Goal: Task Accomplishment & Management: Manage account settings

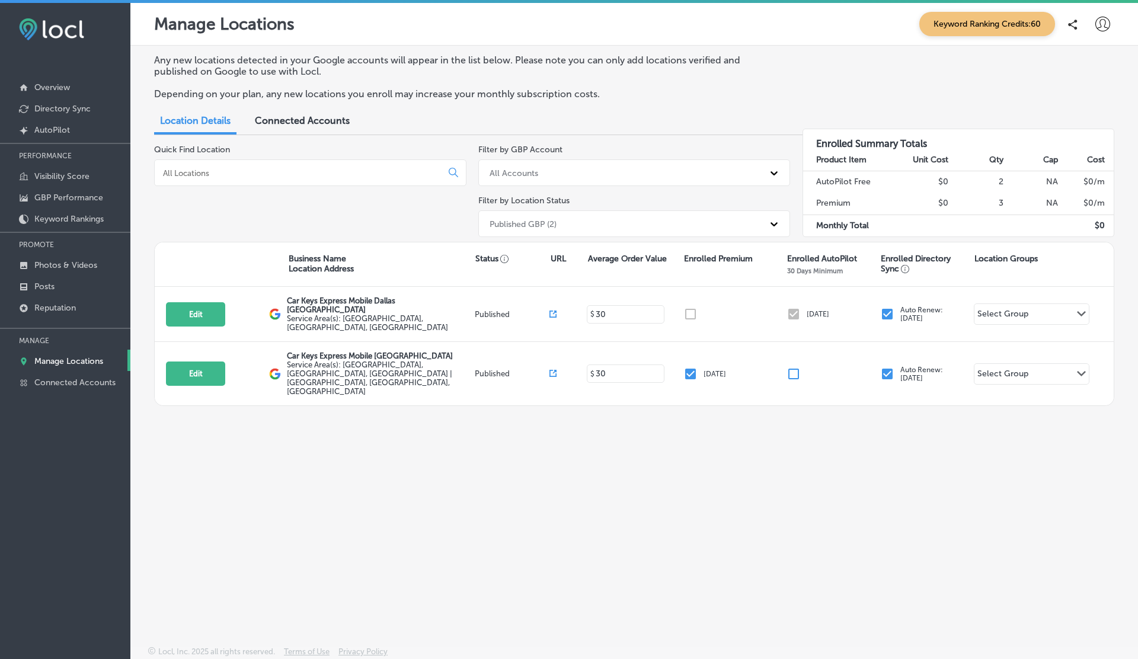
click at [553, 222] on div "Published GBP (2)" at bounding box center [522, 224] width 67 height 10
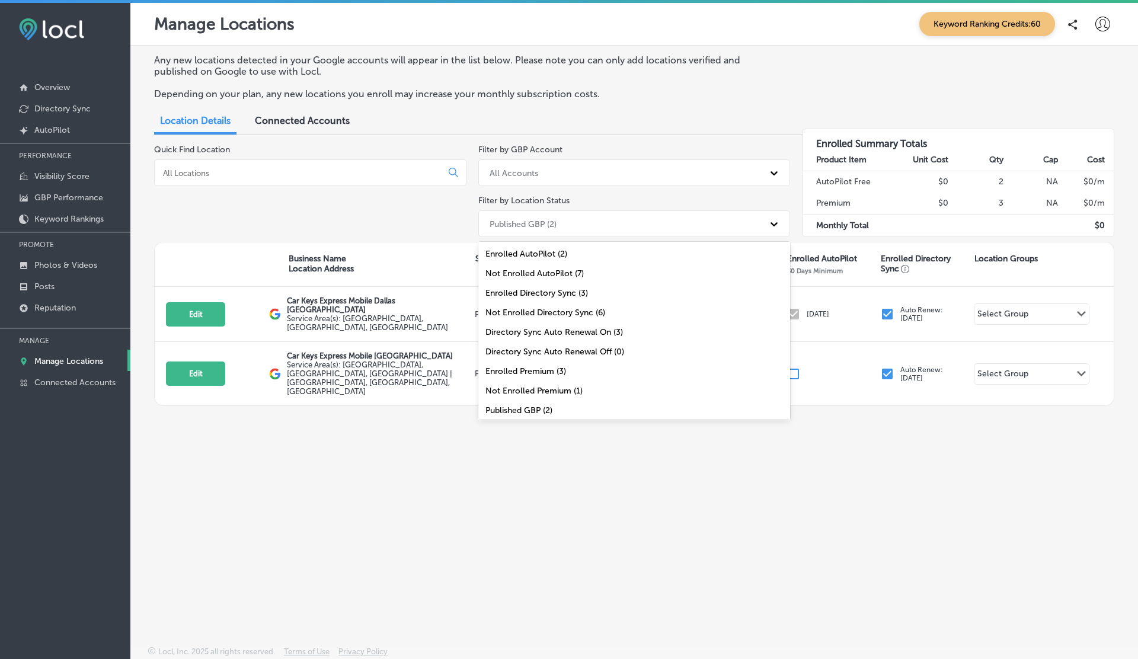
scroll to position [39, 0]
click at [515, 408] on div "All Locations (9)" at bounding box center [634, 411] width 312 height 20
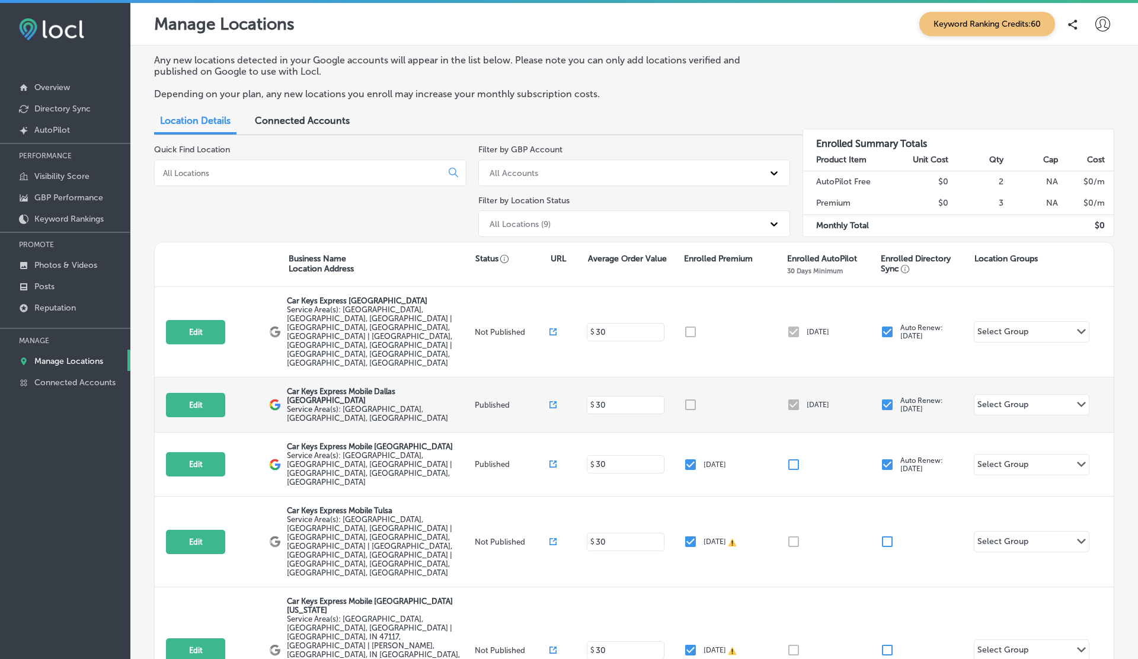
click at [302, 387] on p "Car Keys Express Mobile Dallas Fort Worth" at bounding box center [379, 396] width 185 height 18
click at [302, 387] on p "Car Keys Express Mobile Dallas [GEOGRAPHIC_DATA]" at bounding box center [379, 396] width 185 height 18
copy div "Car Keys Express Mobile Dallas [GEOGRAPHIC_DATA]"
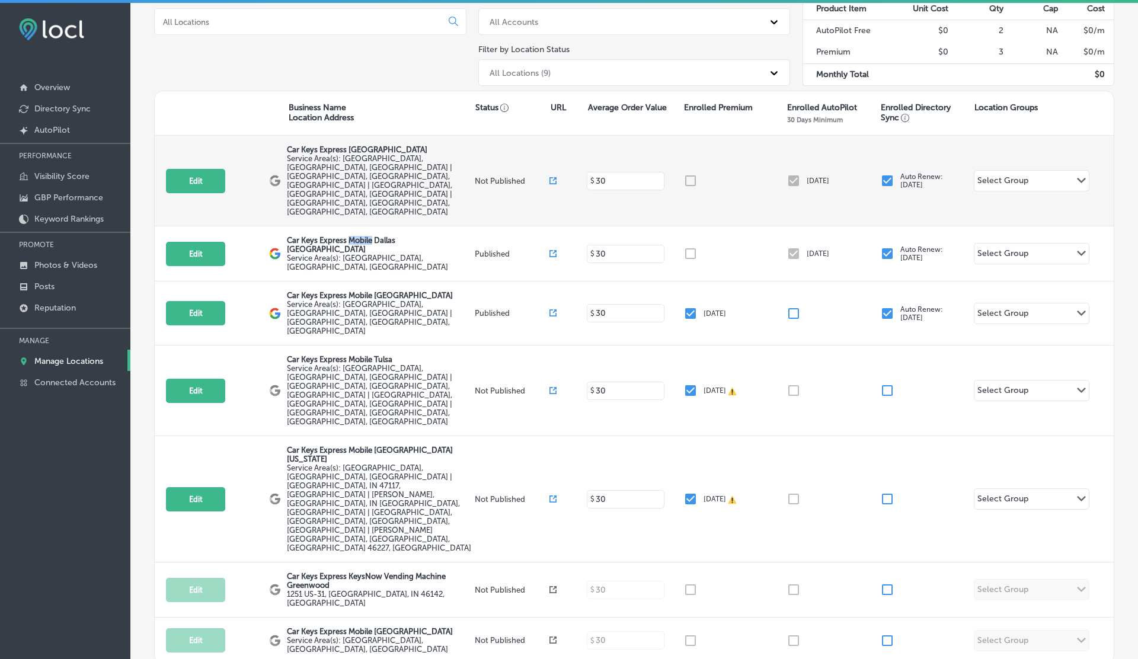
scroll to position [0, 0]
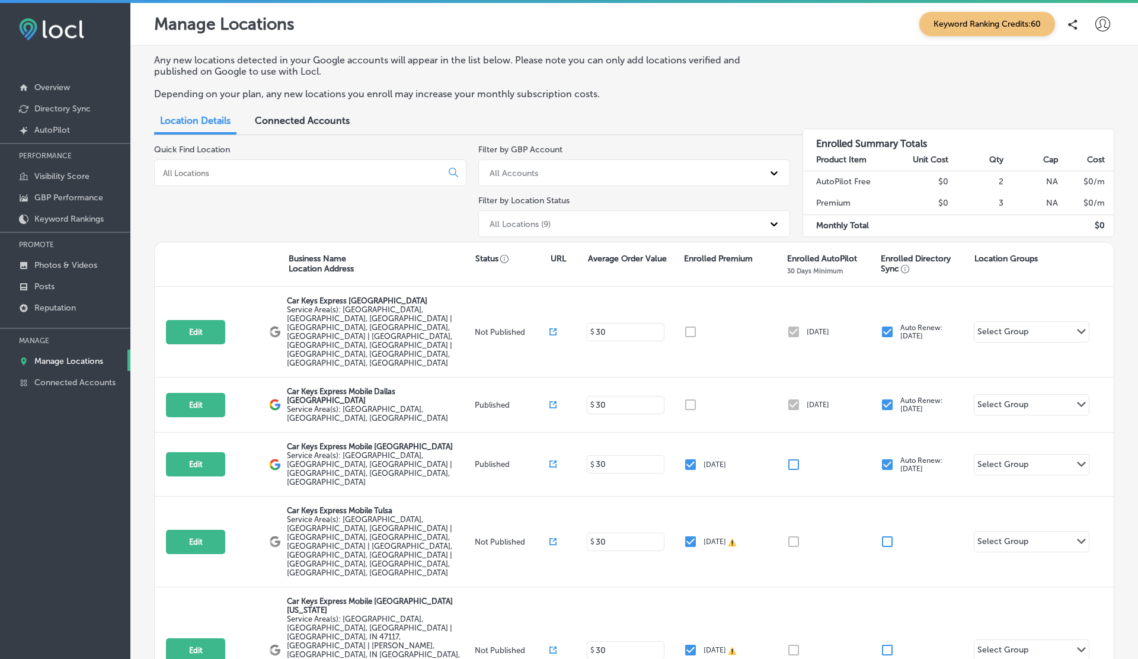
click at [242, 177] on input at bounding box center [300, 173] width 277 height 11
paste input "Car Keys Express Mobile Dallas Fort Worth"
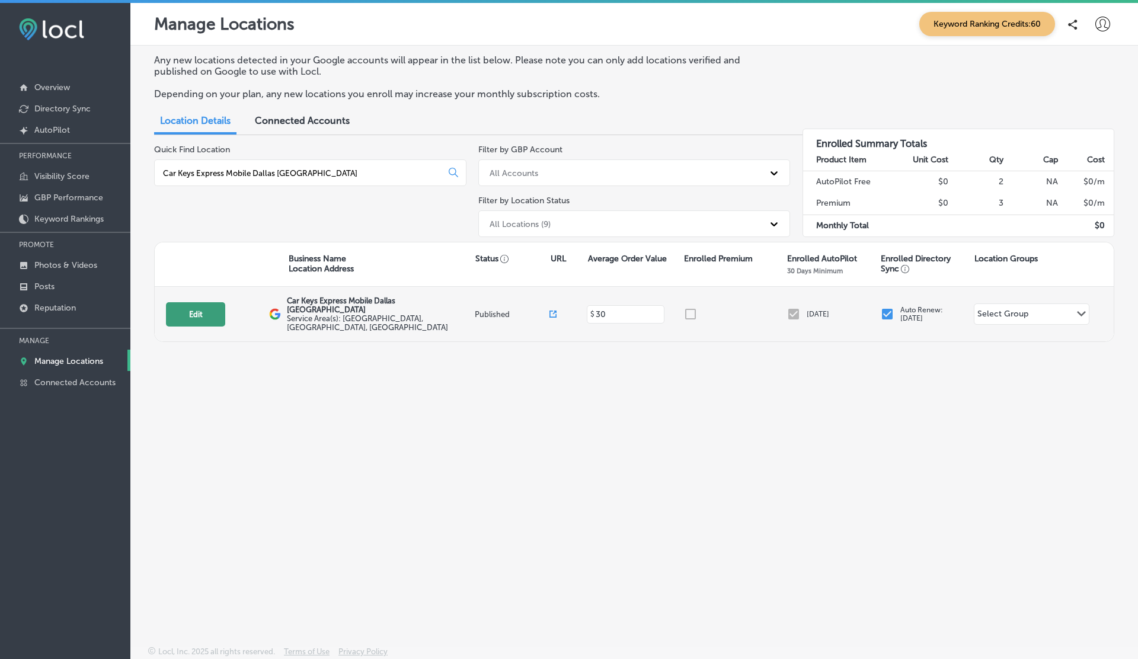
type input "Car Keys Express Mobile Dallas Fort Worth"
click at [196, 312] on button "Edit" at bounding box center [195, 314] width 59 height 24
select select "US"
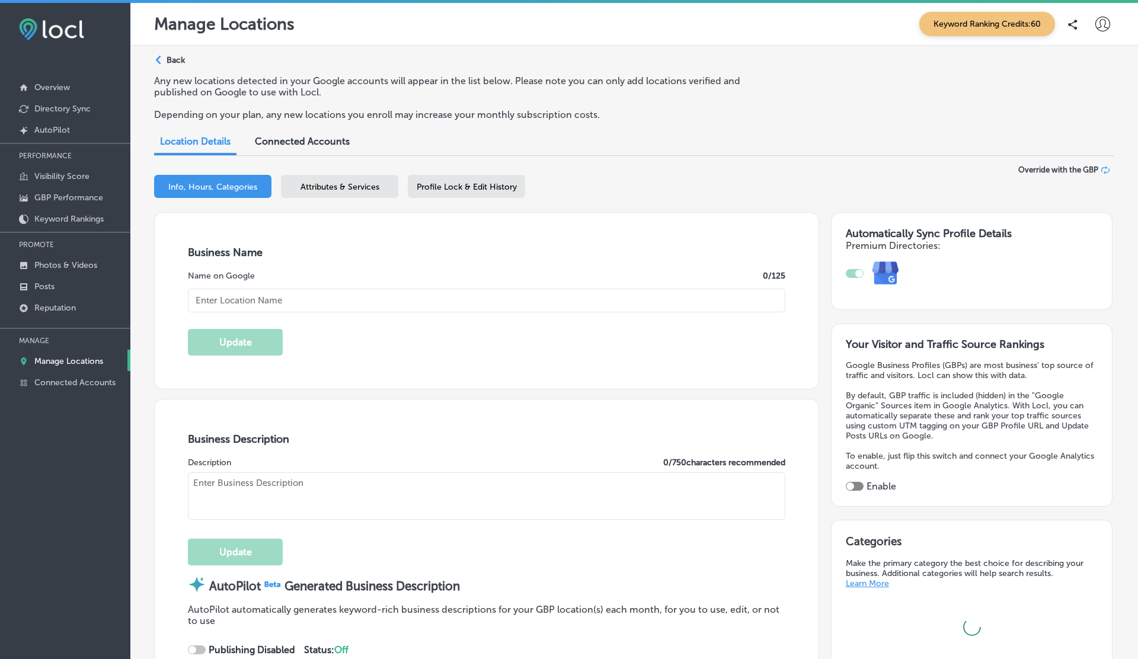
type input "Car Keys Express Mobile Dallas Fort Worth"
type textarea "Car Keys Express Mobile delivers top-notch key duplication and remote replaceme…"
type input "12101 Sycamore Station Place"
type input "Suite 101"
type input "Louisville"
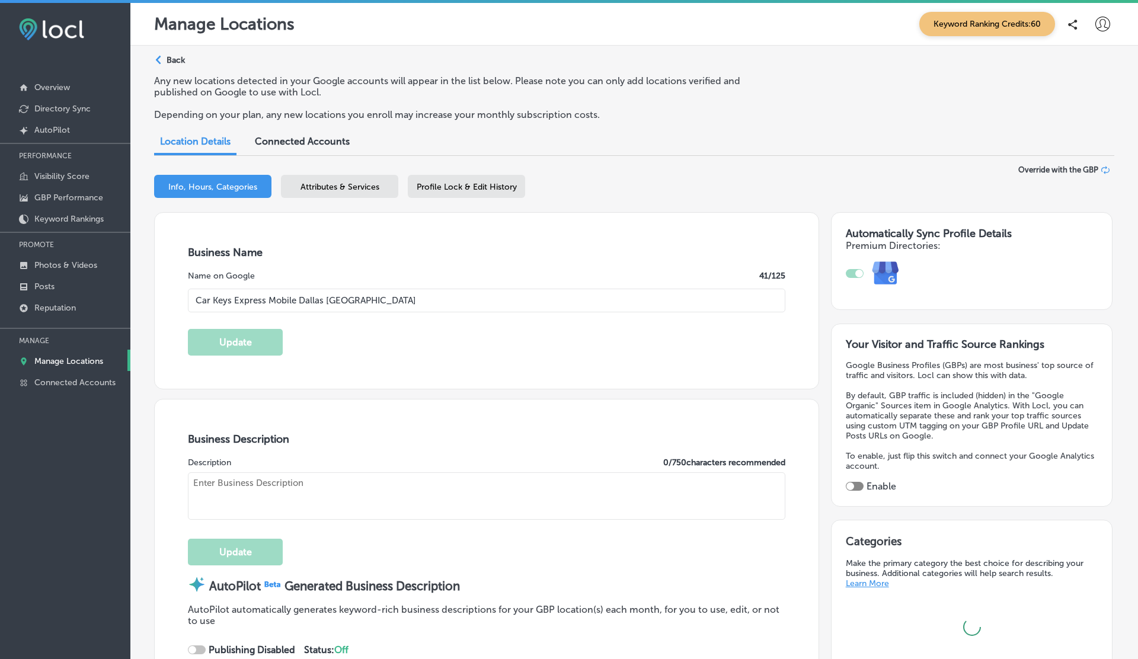
type input "40299"
type input "US"
type input "https://store.carkeysexpress.com/"
checkbox input "true"
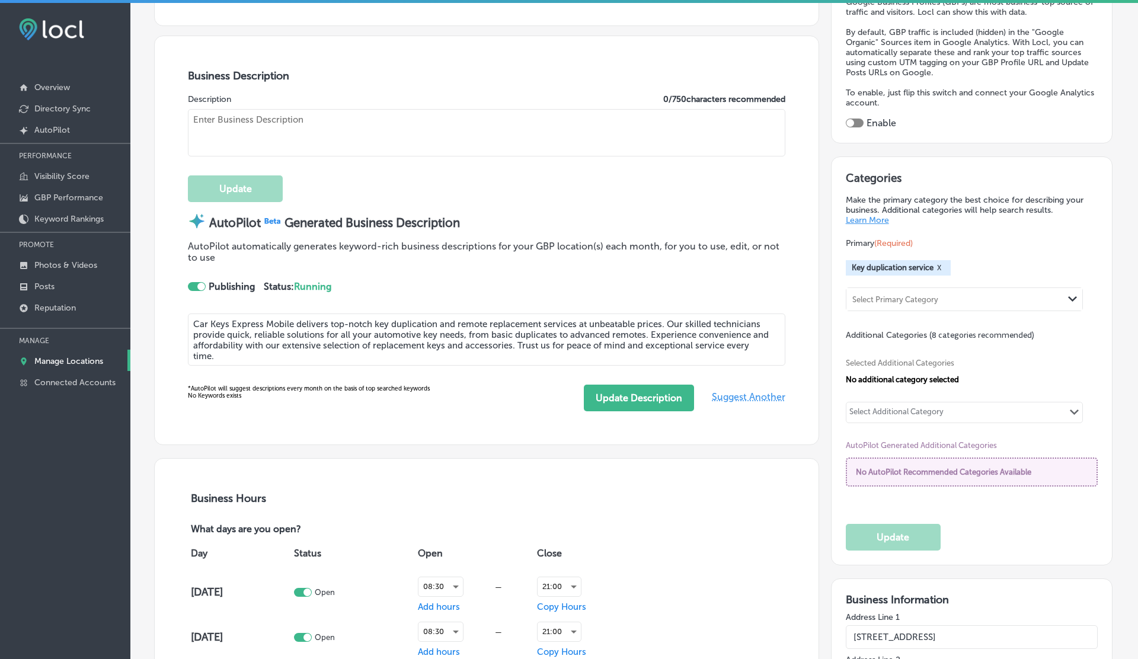
type textarea "Car Keys Express Mobile delivers top-notch key duplication and remote replaceme…"
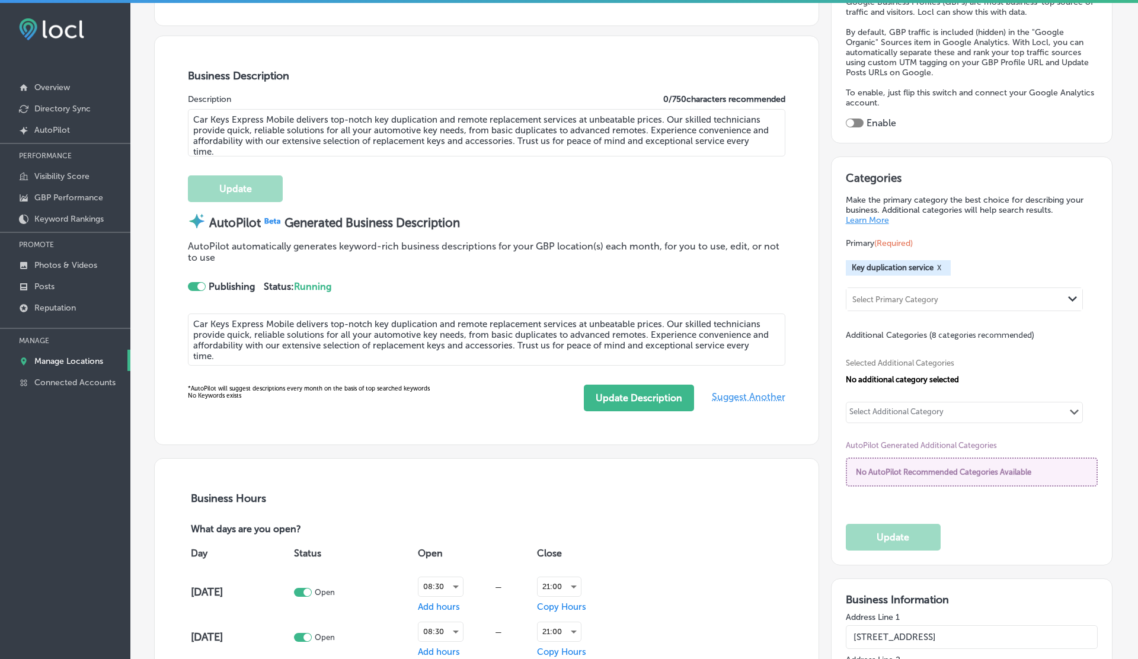
type input "+1 855 869 5397"
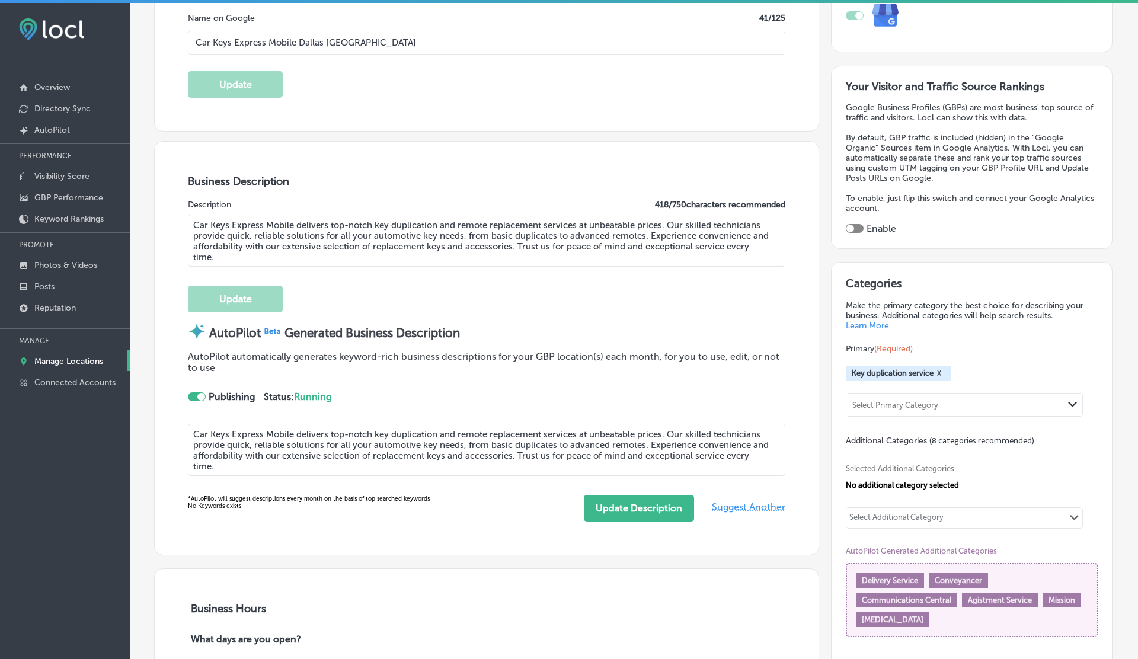
scroll to position [258, 0]
click at [63, 303] on p "Reputation" at bounding box center [54, 308] width 41 height 10
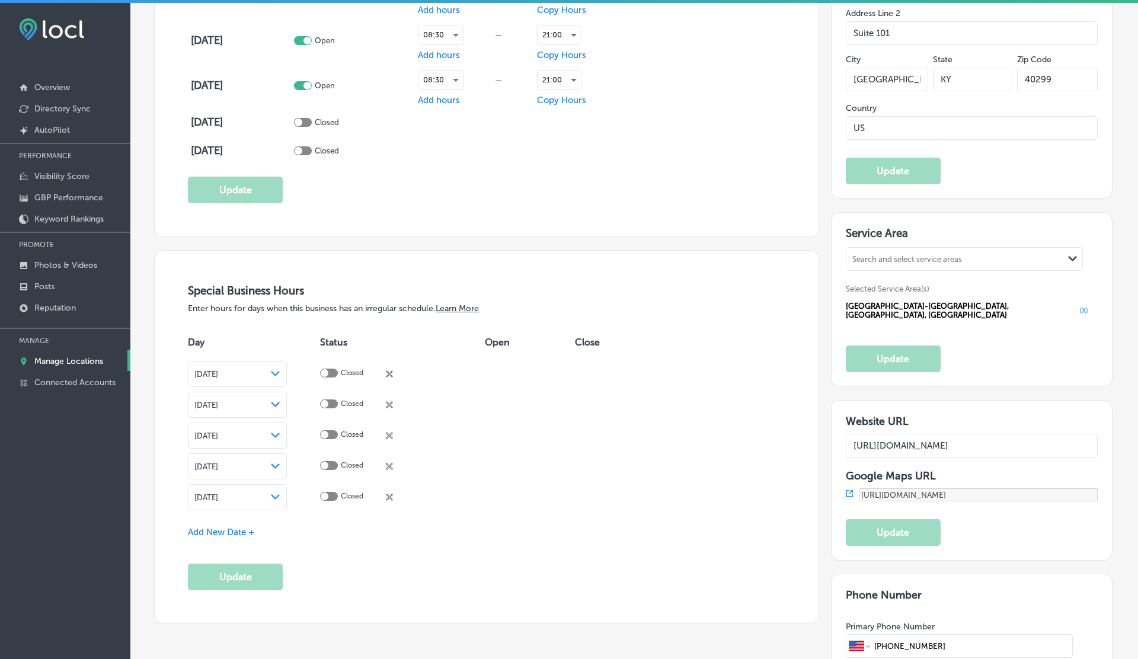
scroll to position [1057, 0]
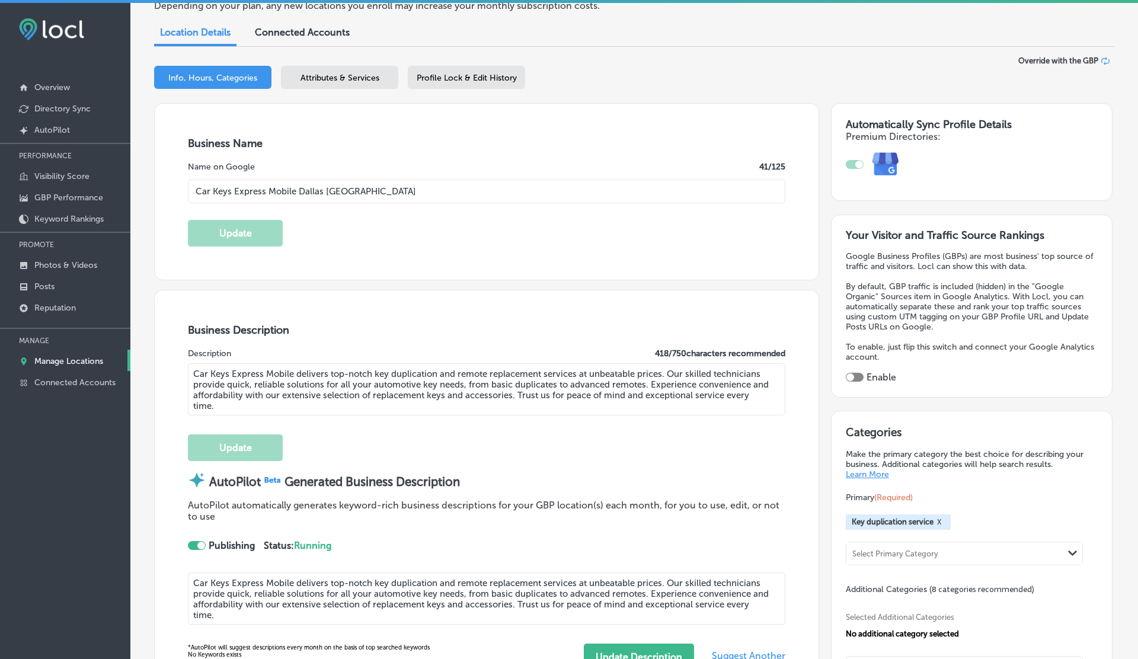
click at [342, 85] on div "Attributes & Services" at bounding box center [339, 77] width 117 height 23
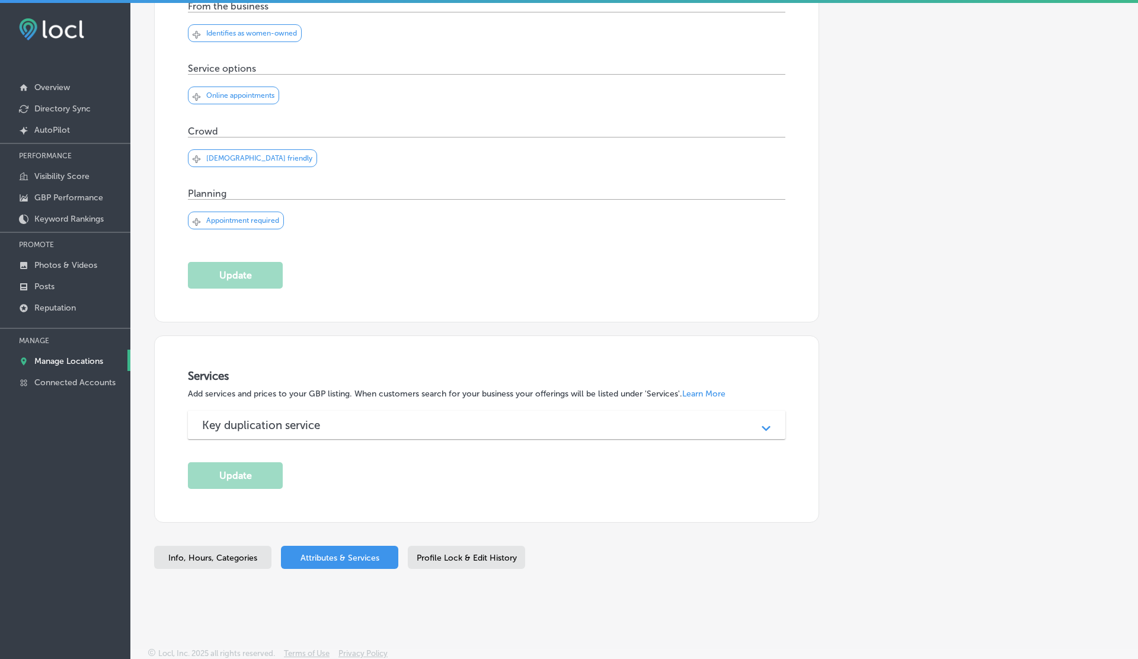
scroll to position [310, 0]
click at [289, 422] on h3 "Key duplication service" at bounding box center [270, 424] width 137 height 14
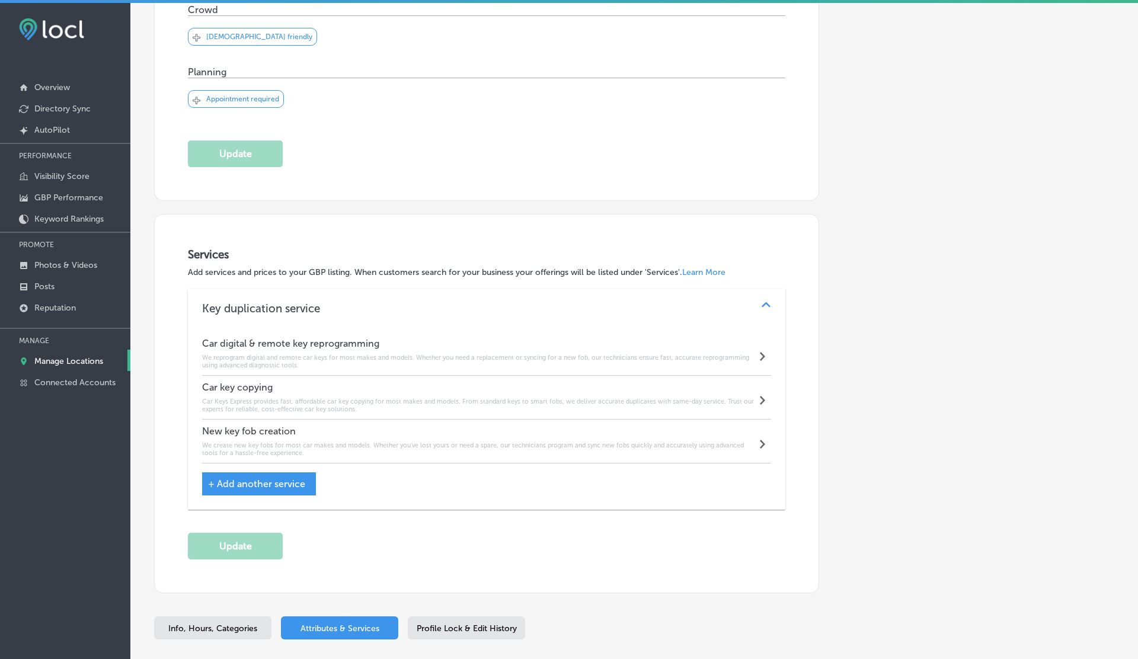
scroll to position [0, 0]
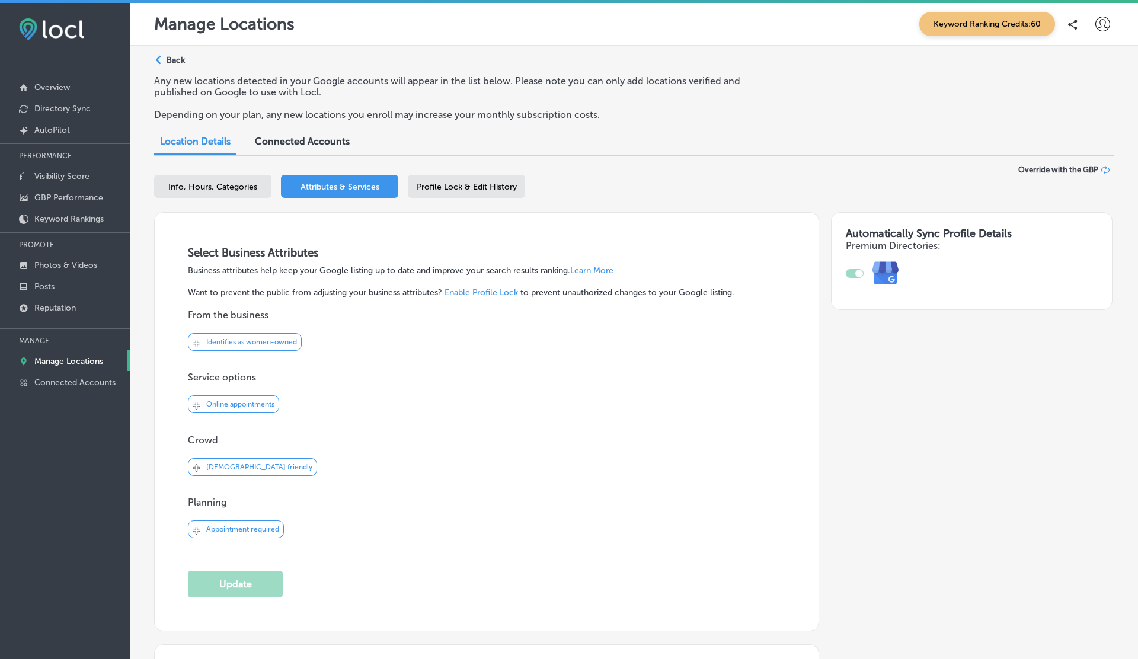
click at [172, 58] on p "Back" at bounding box center [176, 60] width 18 height 10
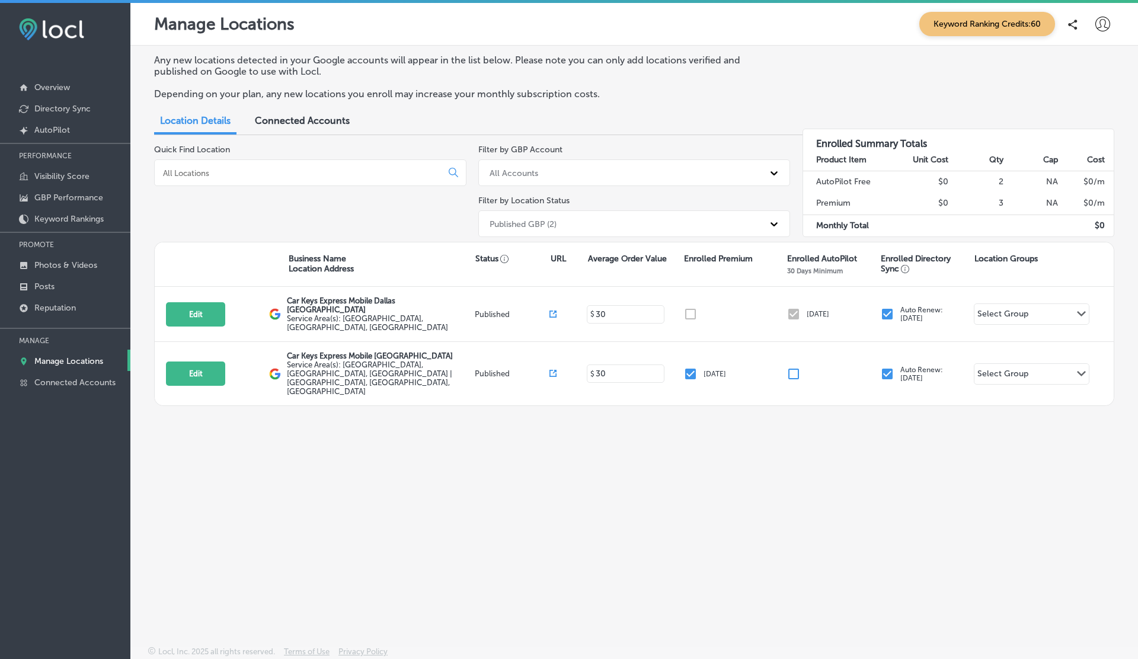
click at [301, 168] on input at bounding box center [300, 173] width 277 height 11
paste input "Car Keys Express Mobile Dallas Fort Worth"
type input "Car Keys Express Mobile Dallas Fort Worth"
click at [392, 518] on div "Any new locations detected in your Google accounts will appear in the list belo…" at bounding box center [633, 318] width 1007 height 545
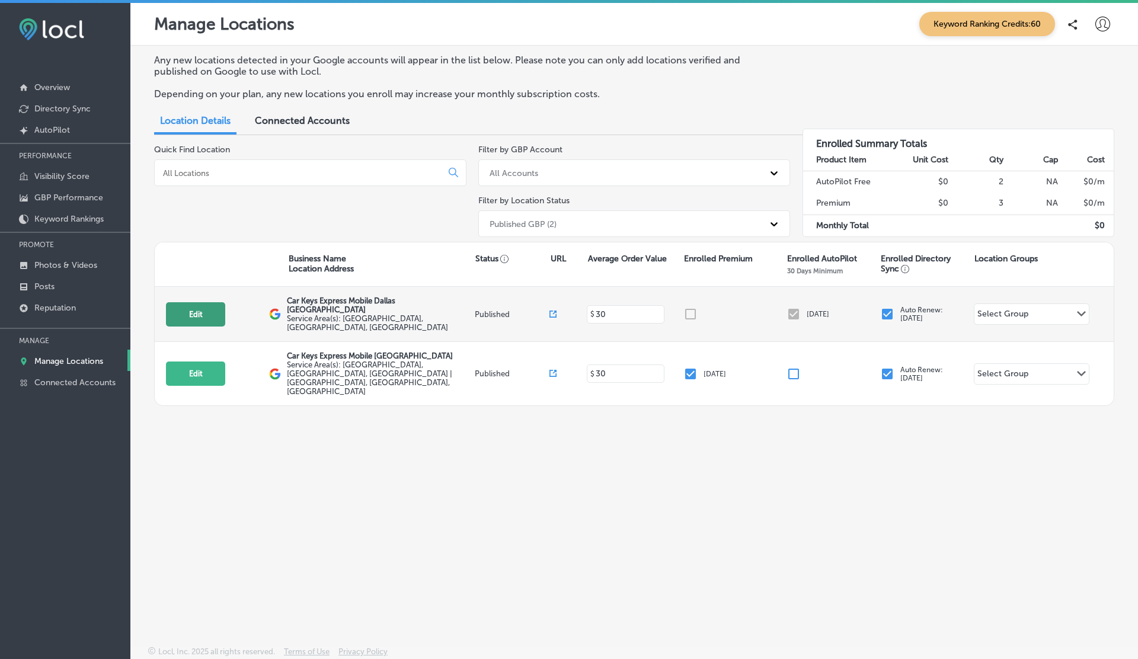
click at [190, 317] on button "Edit" at bounding box center [195, 314] width 59 height 24
select select "US"
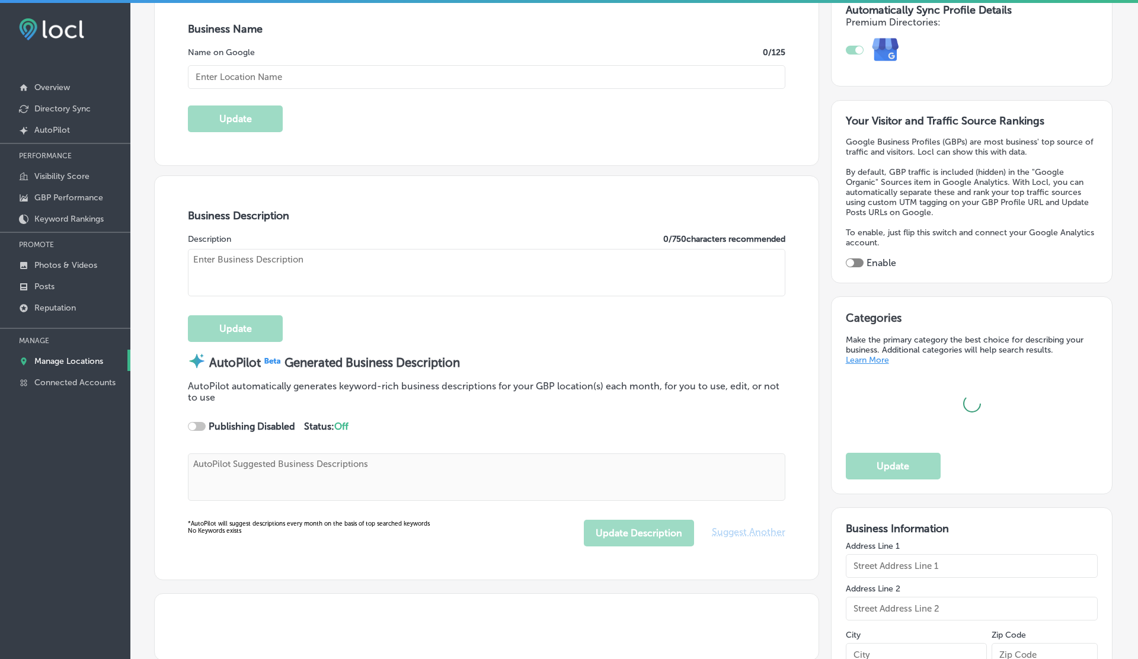
type input "https://store.carkeysexpress.com/"
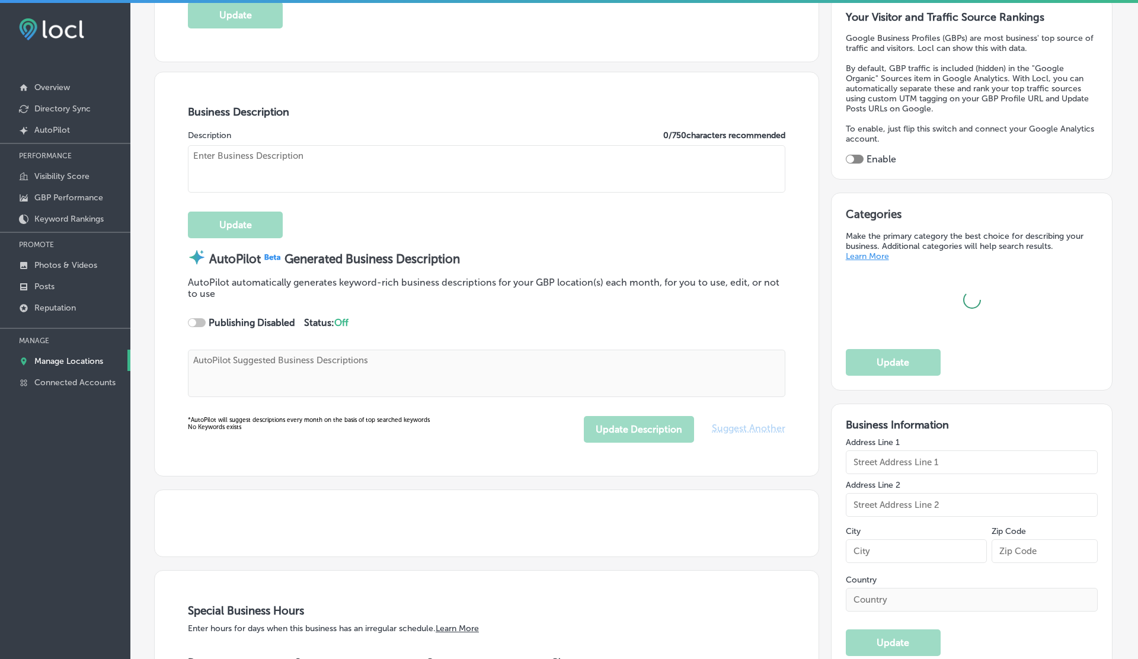
checkbox input "true"
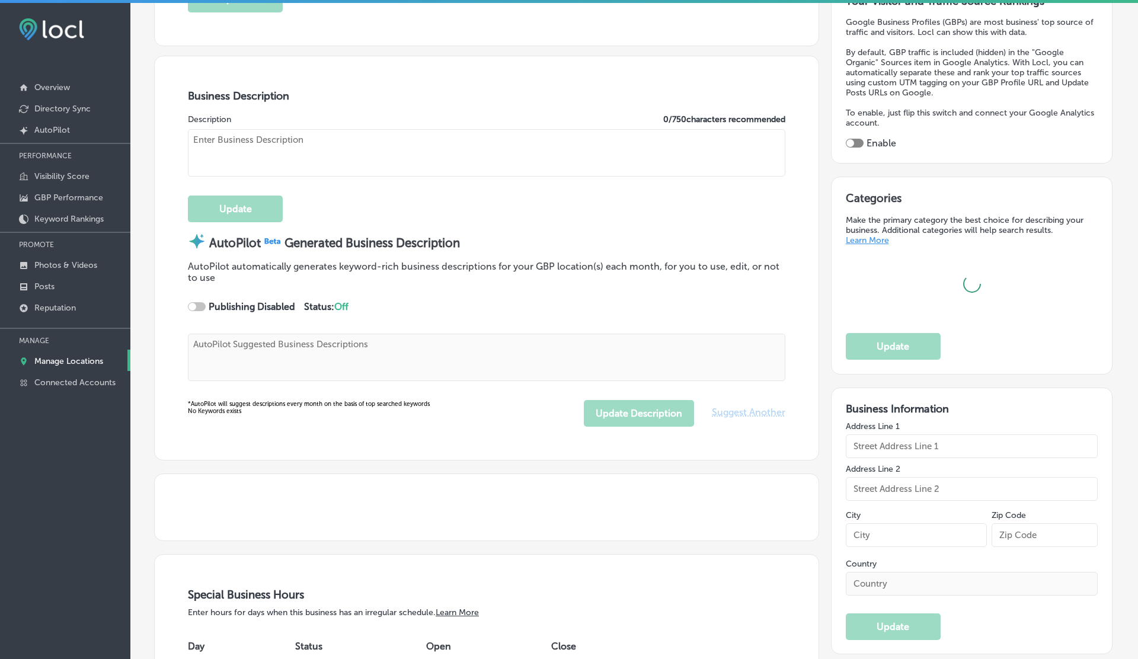
type input "+1 855 869 5397"
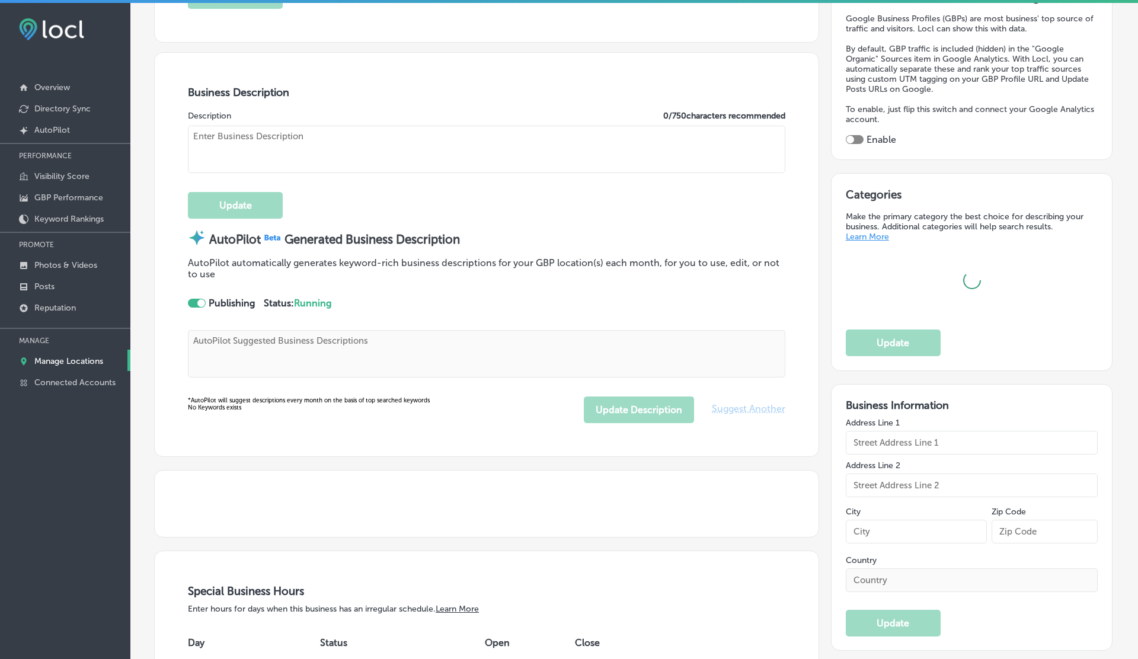
type textarea "Car Keys Express Mobile delivers top-notch key duplication and remote replaceme…"
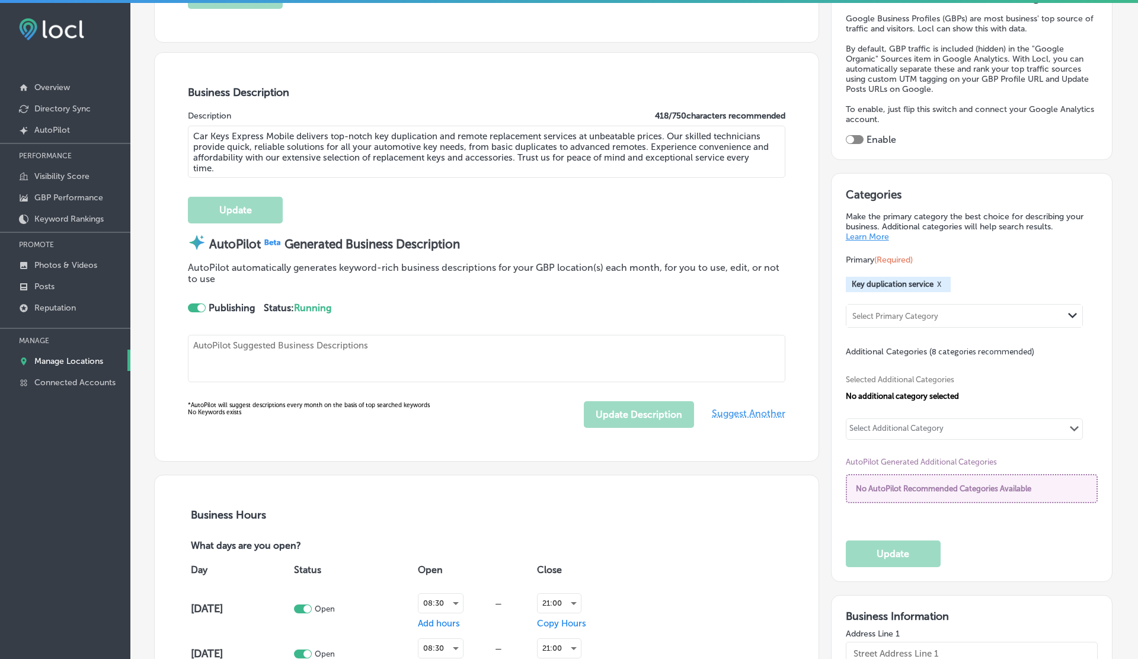
type textarea "Car Keys Express Mobile delivers top-notch key duplication and remote replaceme…"
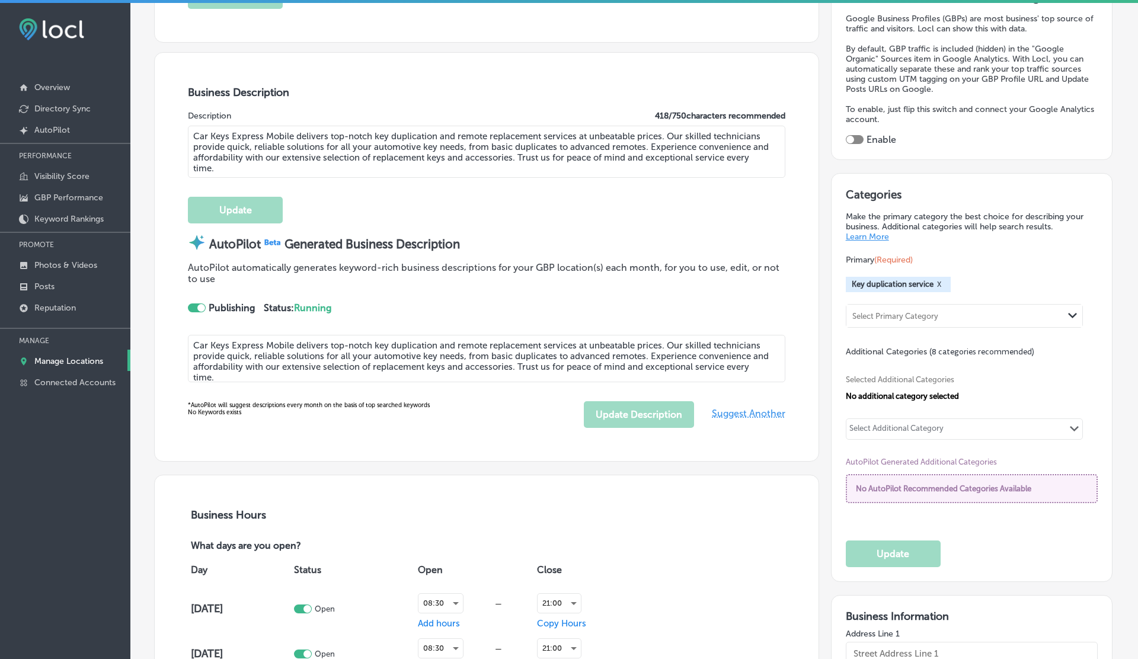
type input "12101 Sycamore Station Place"
type input "Suite 101"
type input "Louisville"
type input "40299"
type input "US"
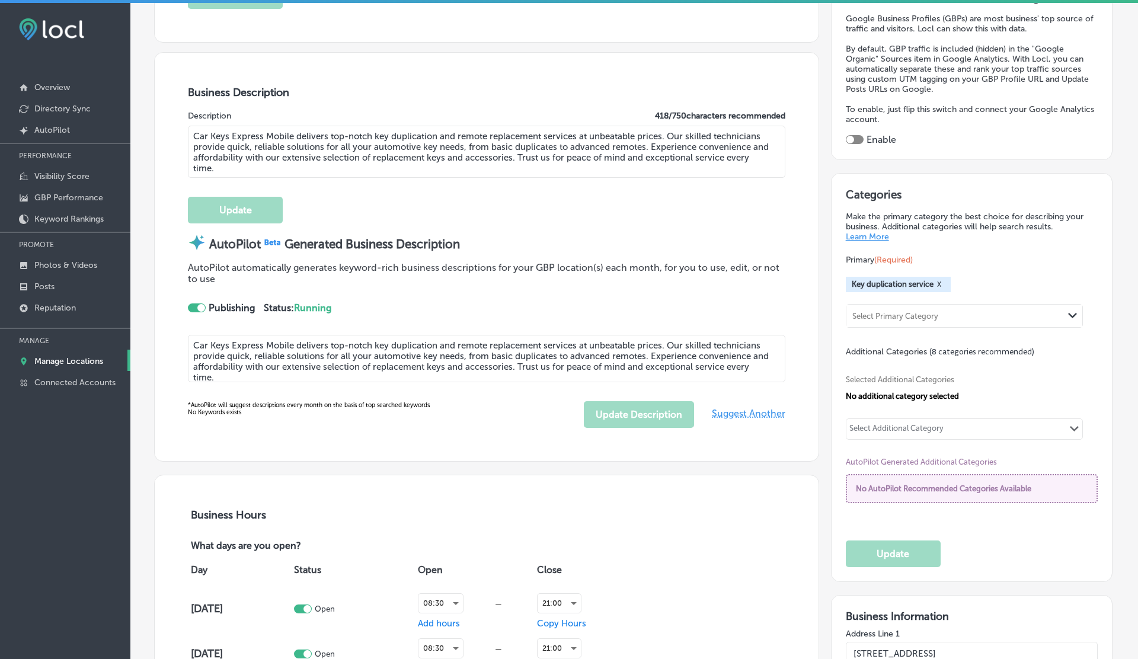
type input "Car Keys Express Mobile Dallas Fort Worth"
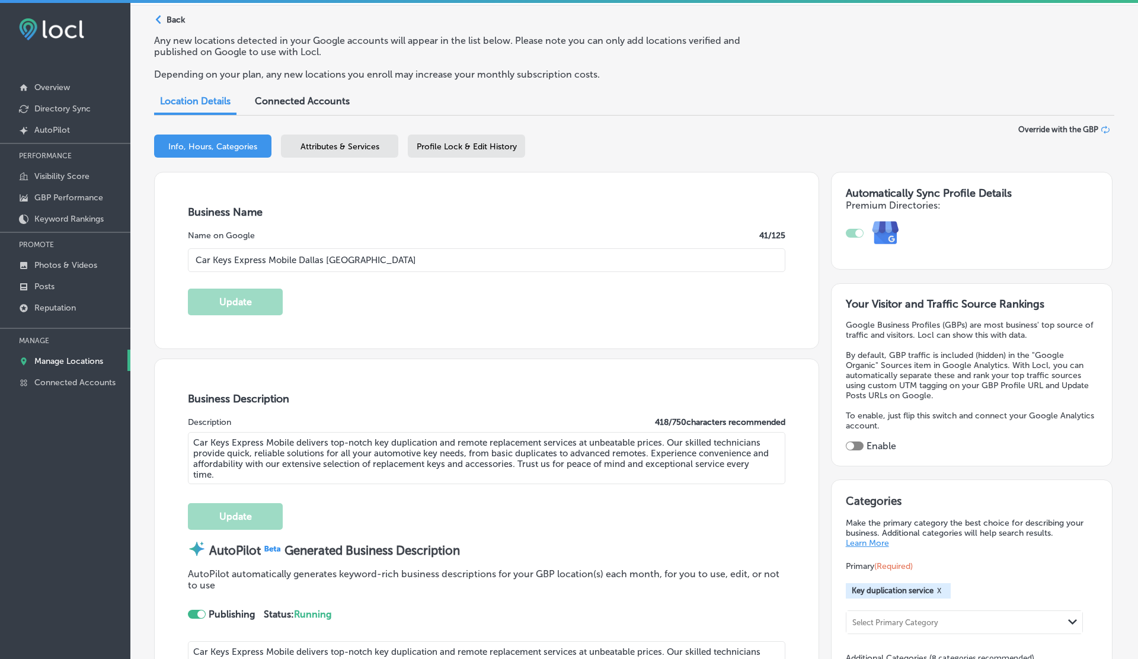
scroll to position [0, 0]
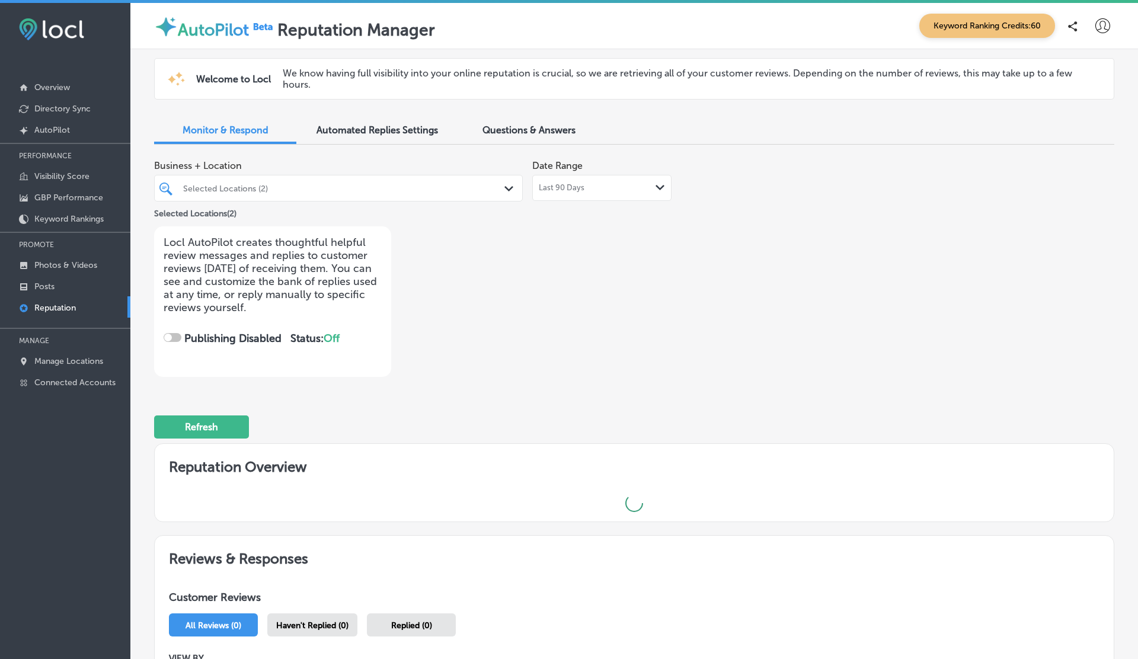
click at [280, 185] on div "Selected Locations (2)" at bounding box center [344, 188] width 322 height 10
checkbox input "true"
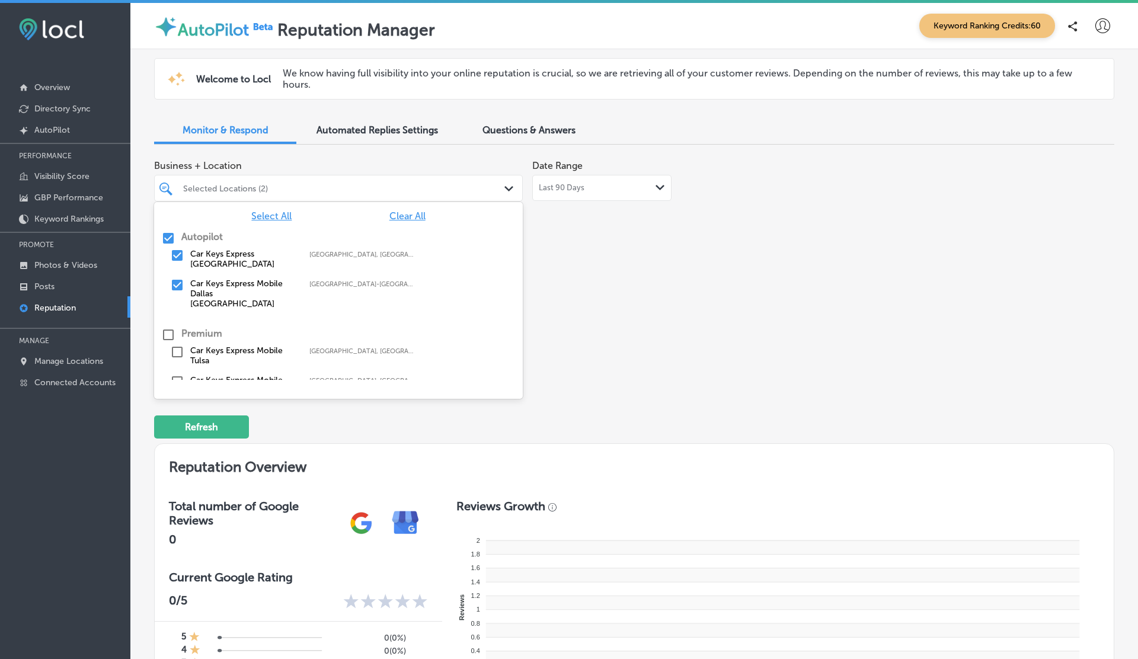
click at [418, 217] on span "Clear All" at bounding box center [407, 215] width 36 height 11
paste input "Car Keys Express Mobile Dallas Fort Worth"
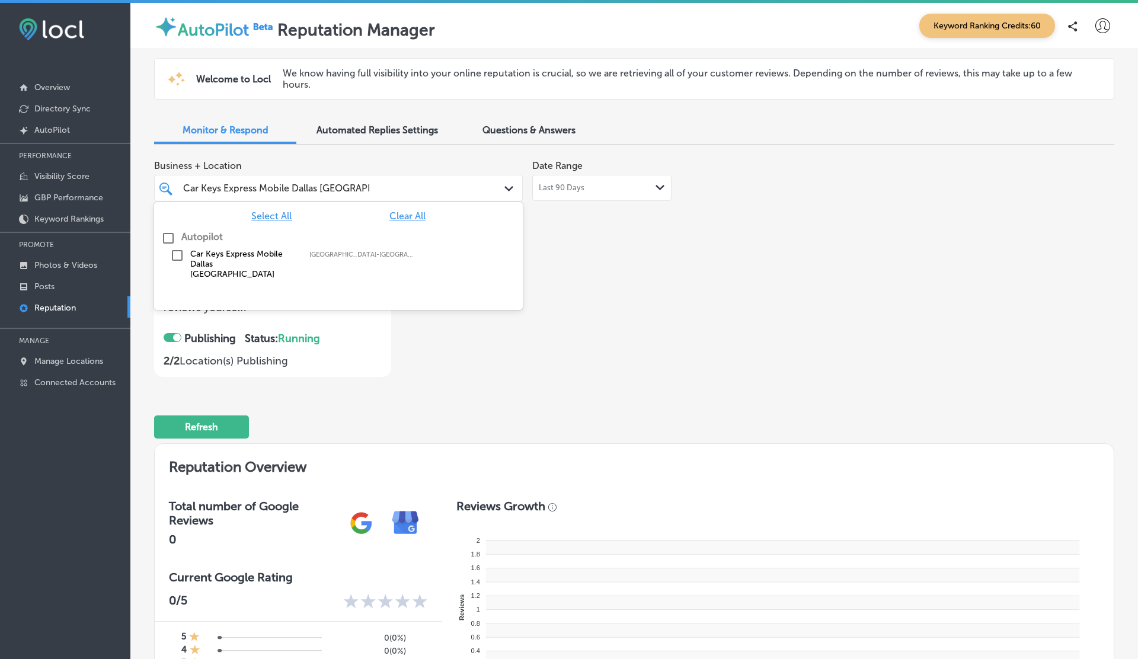
click at [180, 255] on input "checkbox" at bounding box center [177, 255] width 14 height 14
type input "Car Keys Express Mobile Dallas Fort Worth"
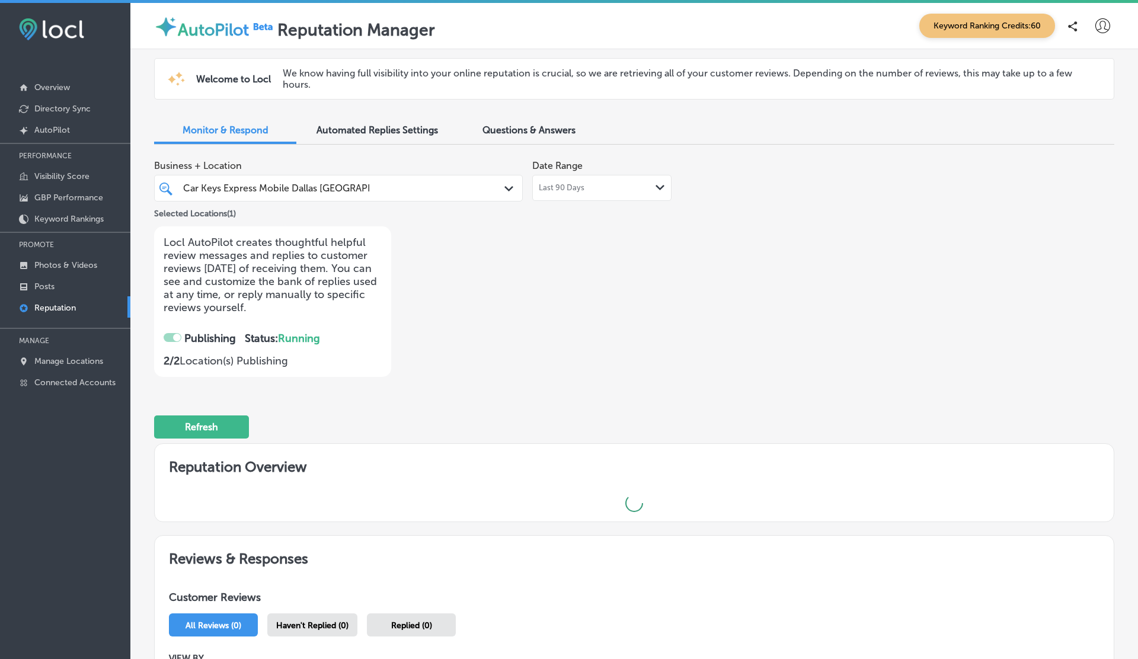
click at [595, 284] on div "Business + Location Car Keys Express Mobile Dallas Fort Worth Car Keys Express …" at bounding box center [442, 265] width 576 height 223
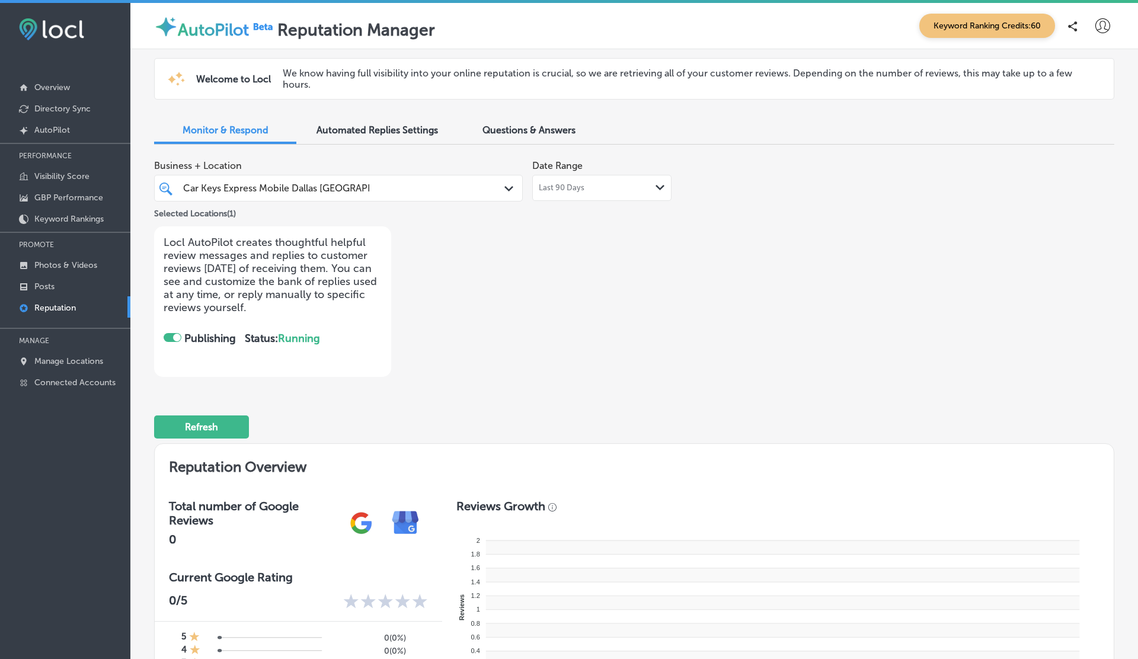
click at [574, 188] on span "Last 90 Days" at bounding box center [562, 187] width 46 height 9
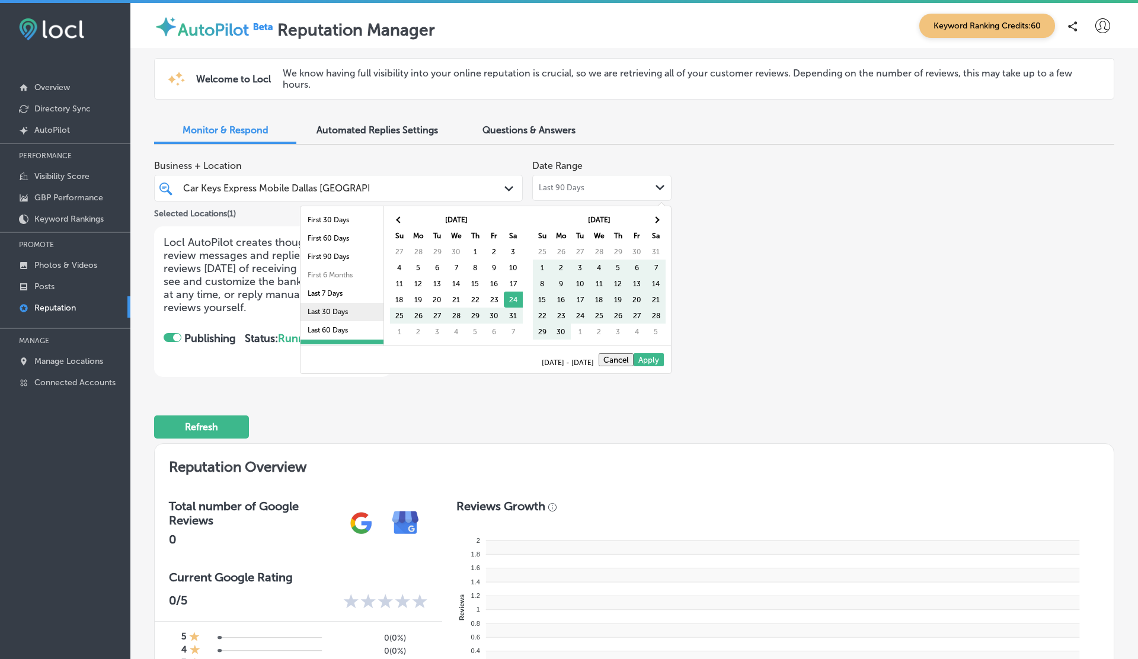
scroll to position [69, 0]
click at [332, 316] on li "Last 2 Years" at bounding box center [341, 317] width 83 height 18
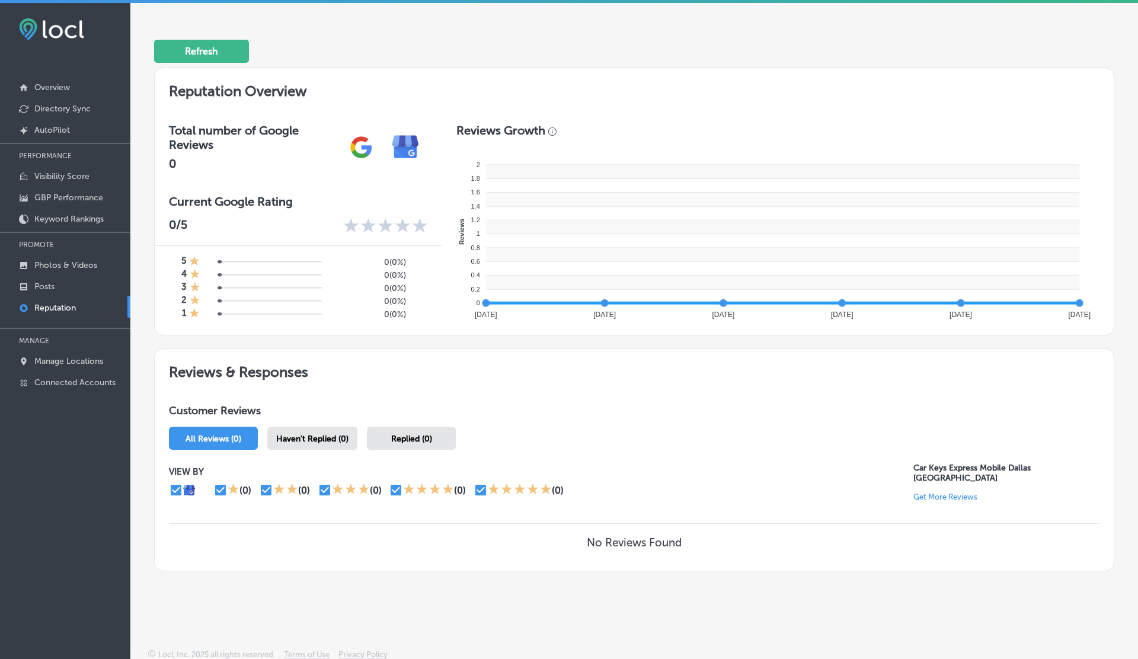
scroll to position [0, 0]
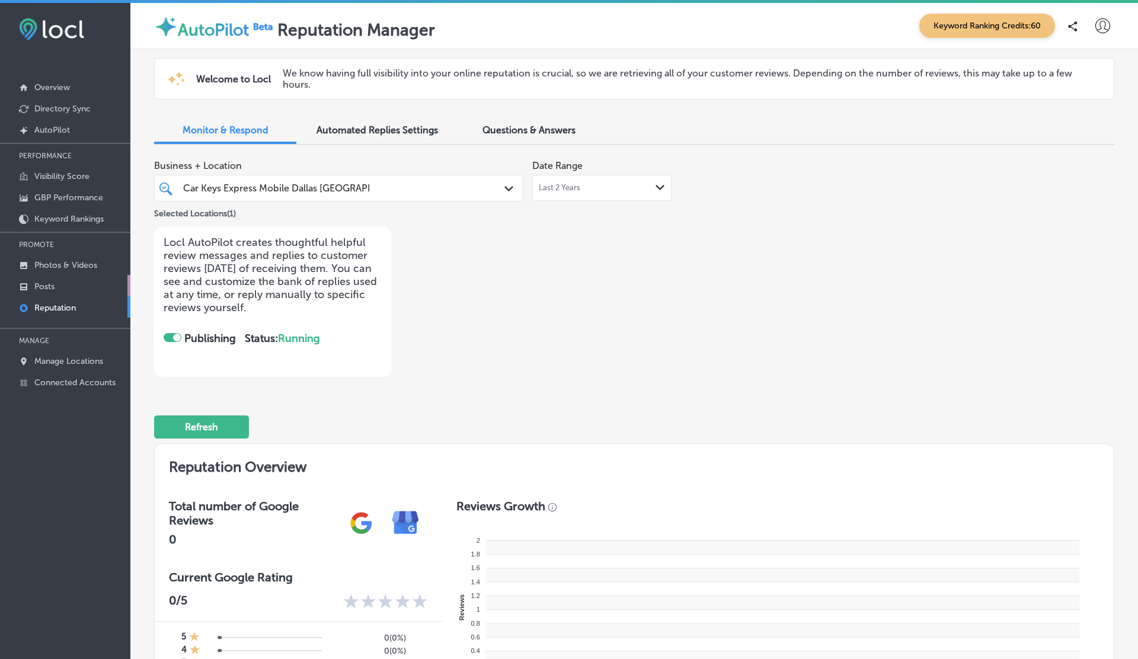
click at [50, 286] on p "Posts" at bounding box center [44, 286] width 20 height 10
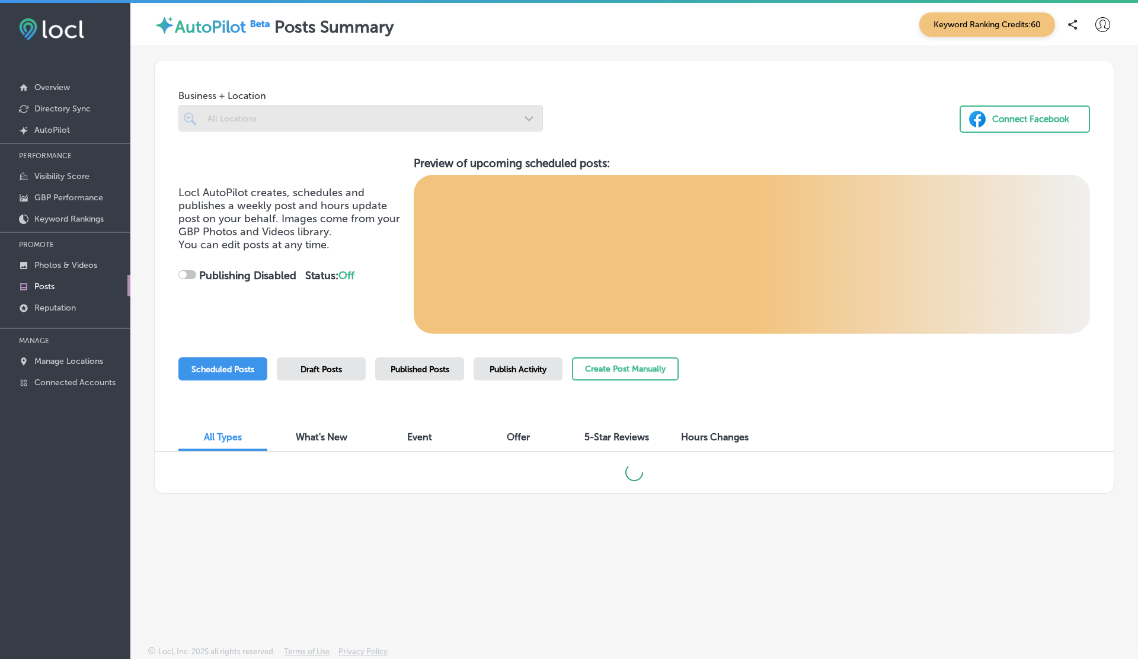
checkbox input "true"
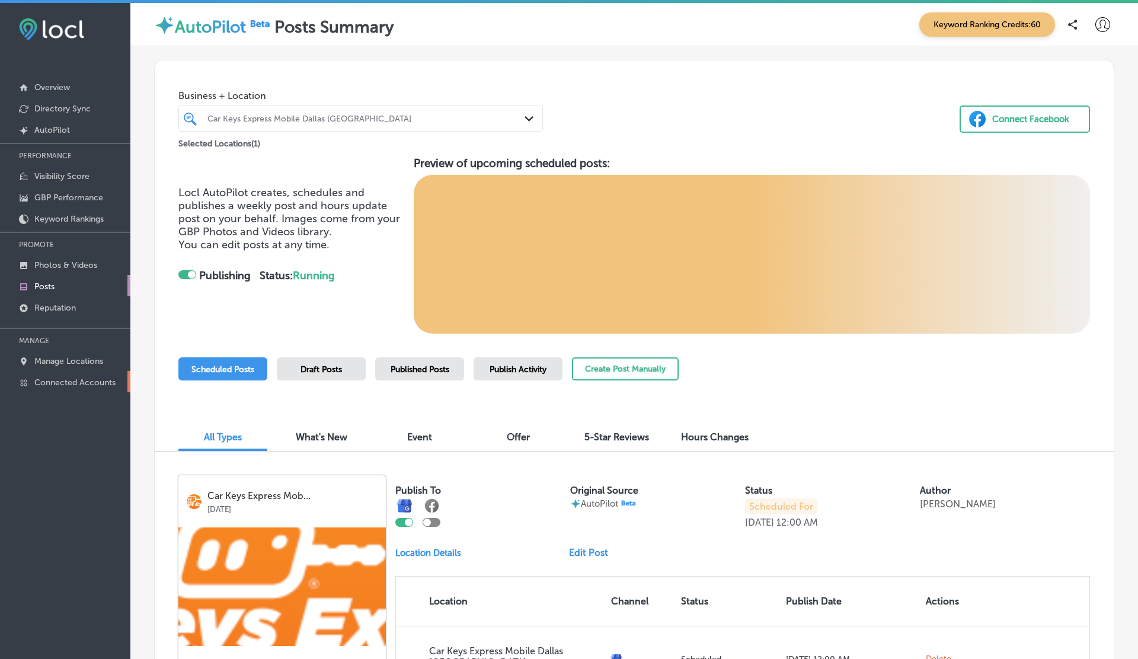
click at [85, 386] on link "Connected Accounts" at bounding box center [65, 381] width 130 height 21
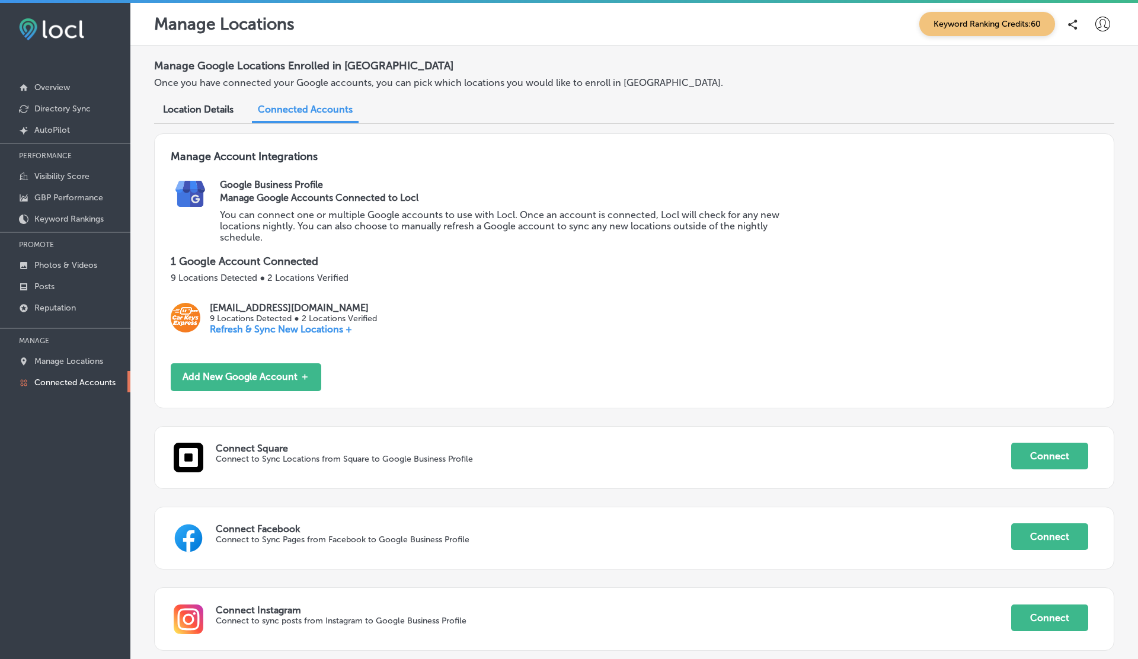
click at [1105, 28] on icon at bounding box center [1102, 24] width 15 height 15
click at [1068, 130] on p "Log Out" at bounding box center [1077, 127] width 36 height 14
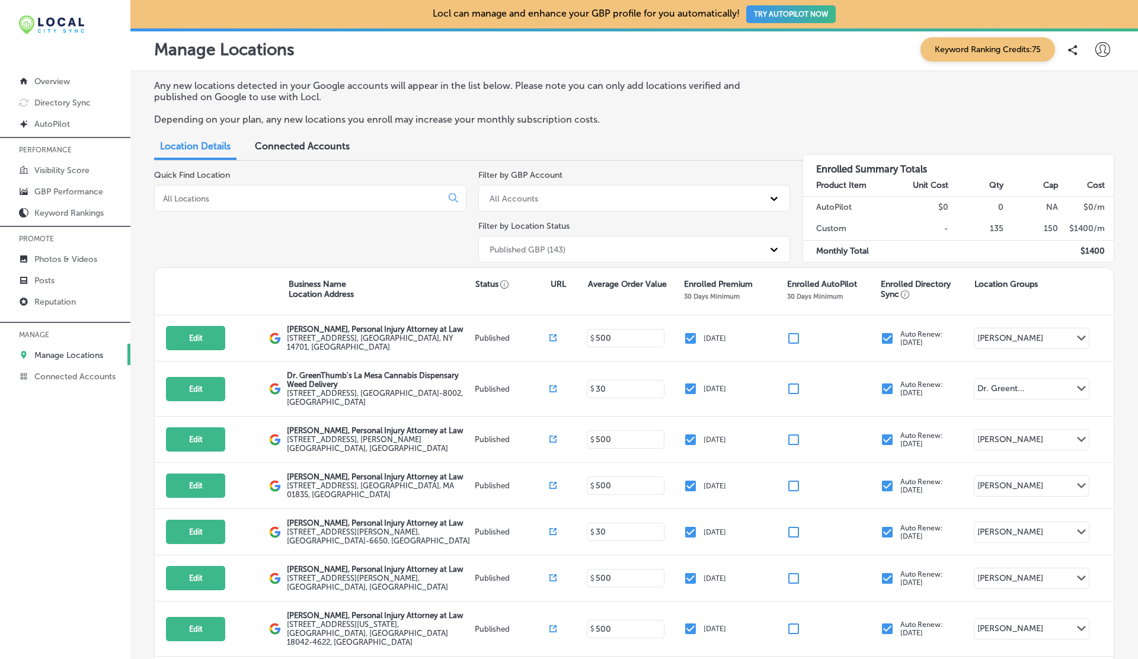
click at [222, 199] on input at bounding box center [300, 198] width 277 height 11
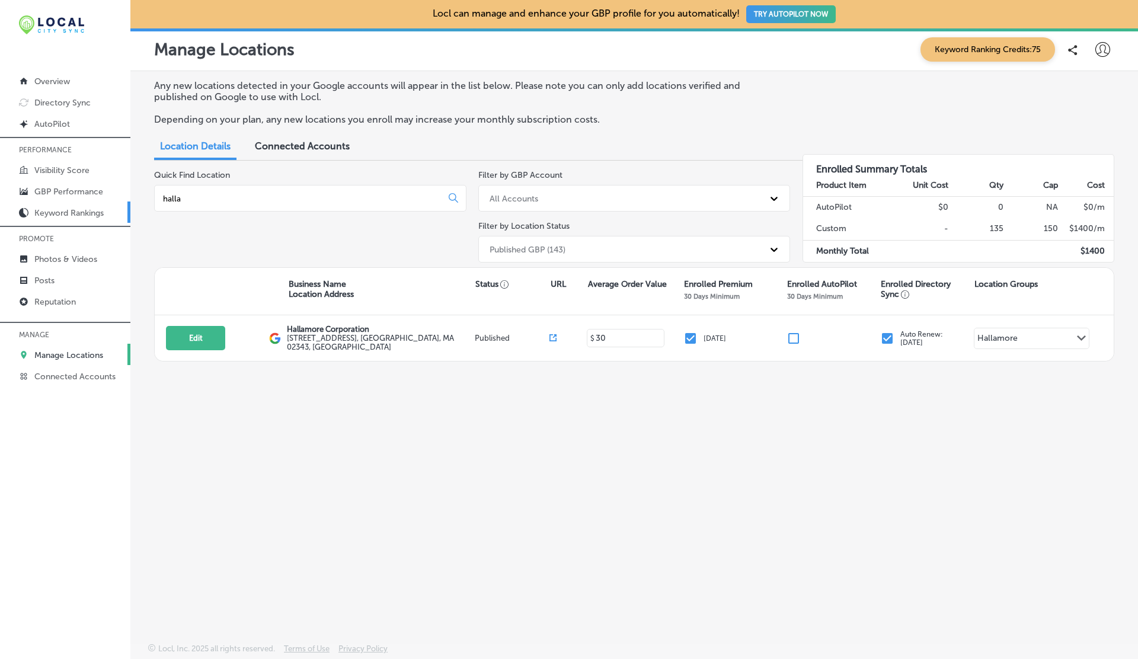
type input "halla"
click at [44, 214] on p "Keyword Rankings" at bounding box center [68, 213] width 69 height 10
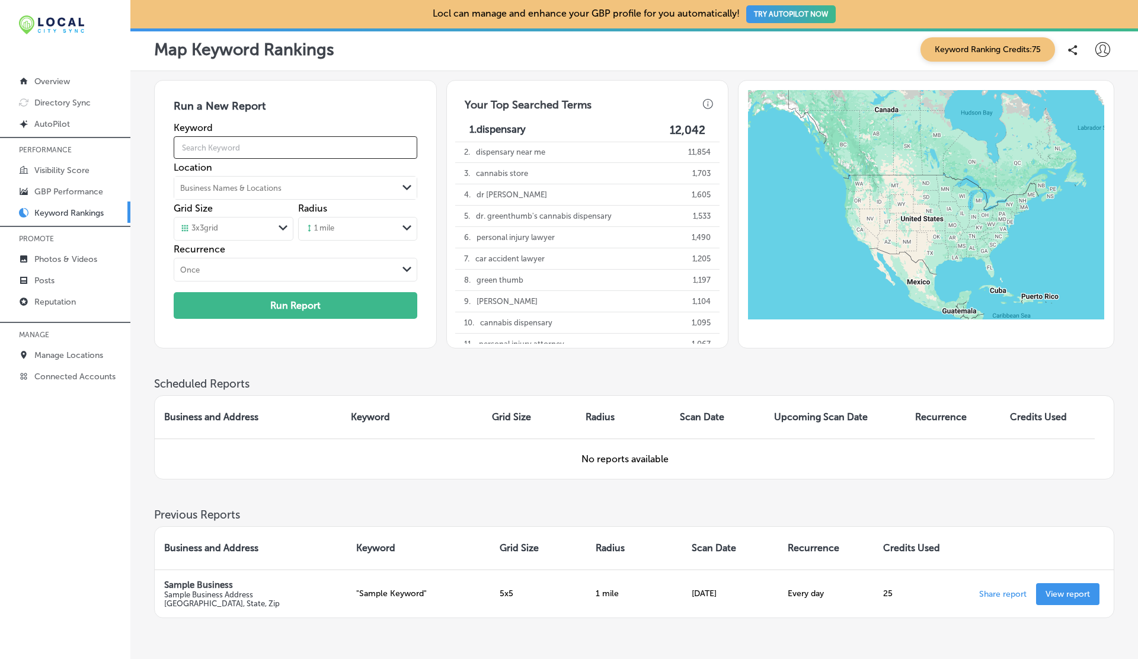
click at [302, 153] on input "text" at bounding box center [295, 147] width 243 height 33
type input "crane companies near me"
click at [229, 187] on div "Business Names & Locations" at bounding box center [230, 188] width 101 height 9
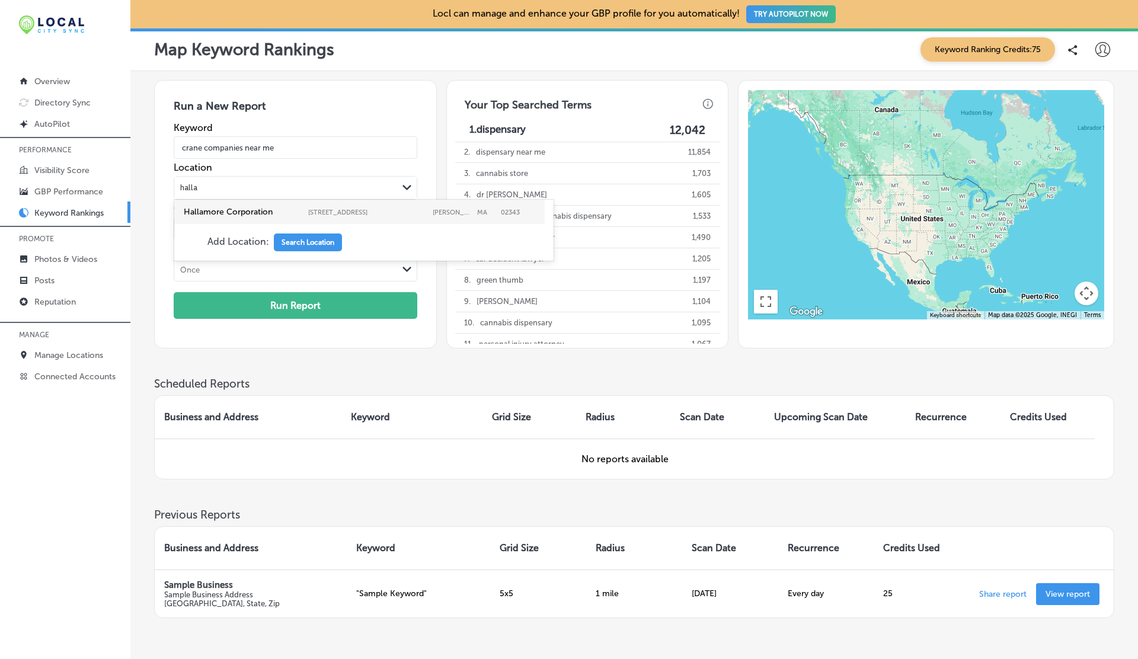
click at [222, 209] on label "Hallamore Corporation" at bounding box center [243, 212] width 119 height 10
type input "halla"
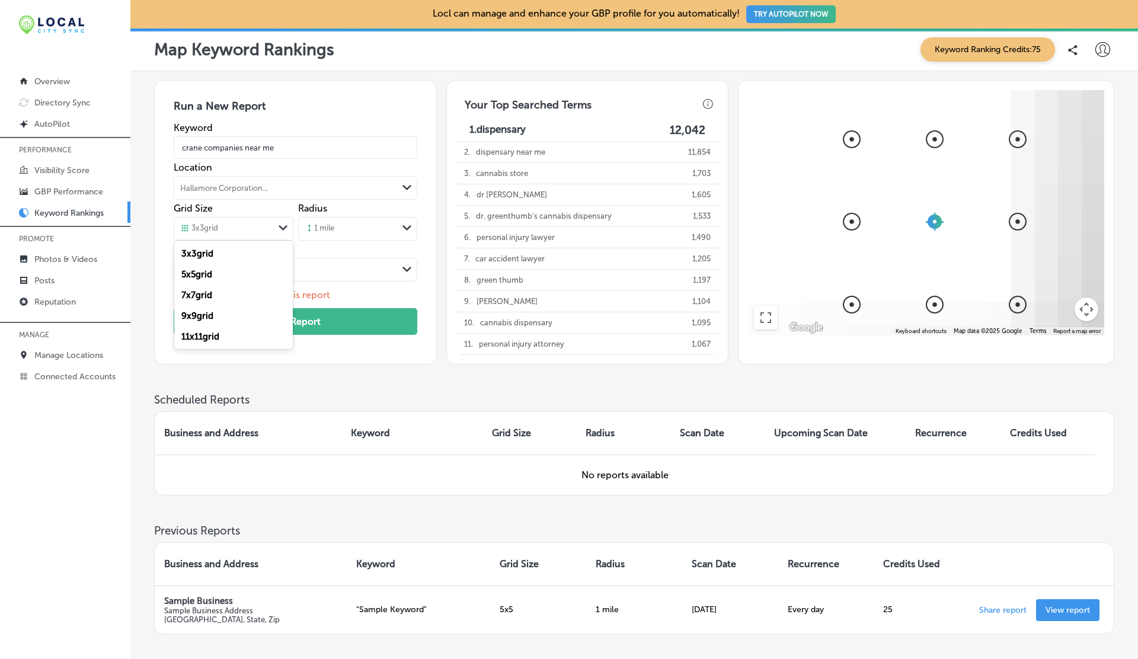
click at [235, 231] on div "3 x 3 grid" at bounding box center [223, 228] width 99 height 13
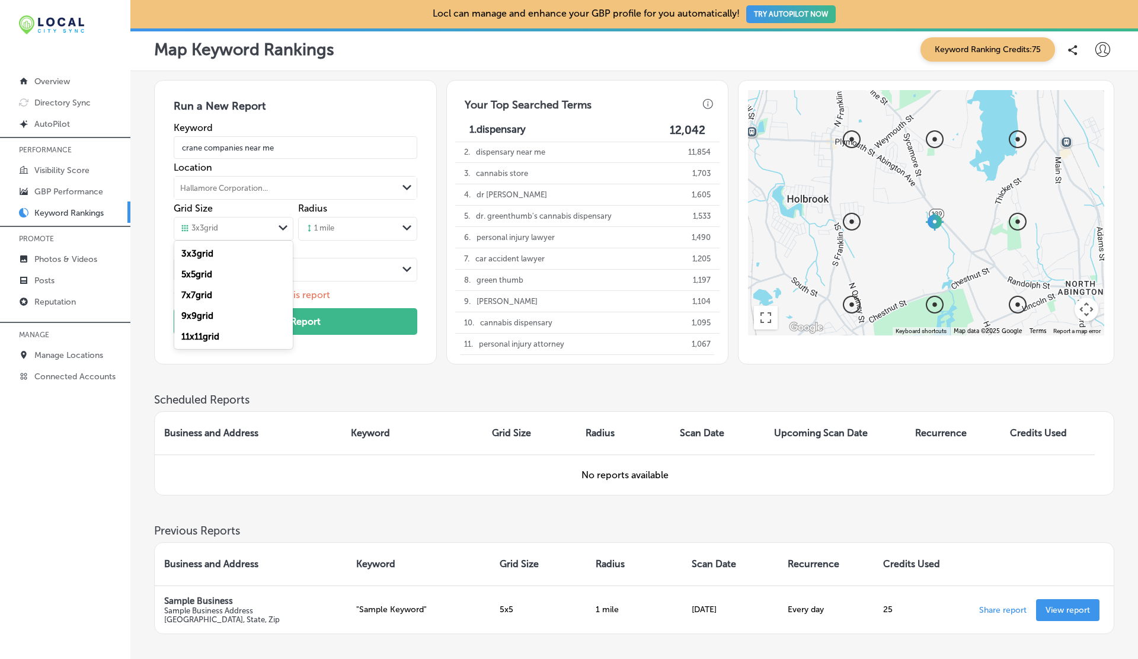
click at [204, 273] on label "5 x 5 grid" at bounding box center [196, 274] width 31 height 11
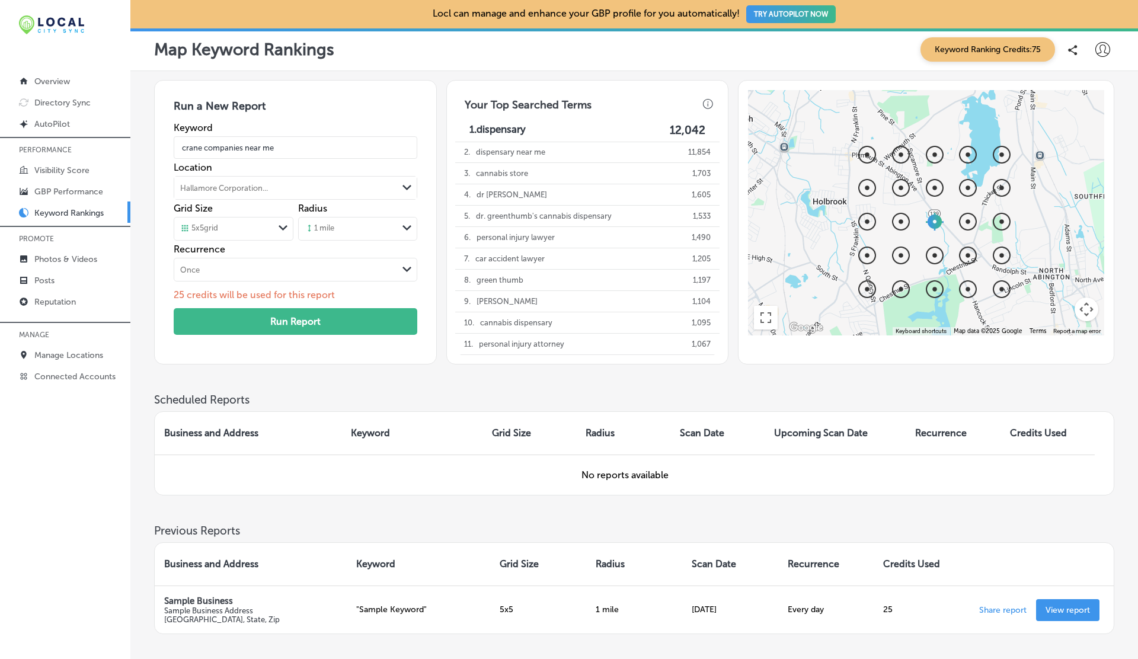
click at [346, 236] on div "1 mile" at bounding box center [348, 229] width 99 height 18
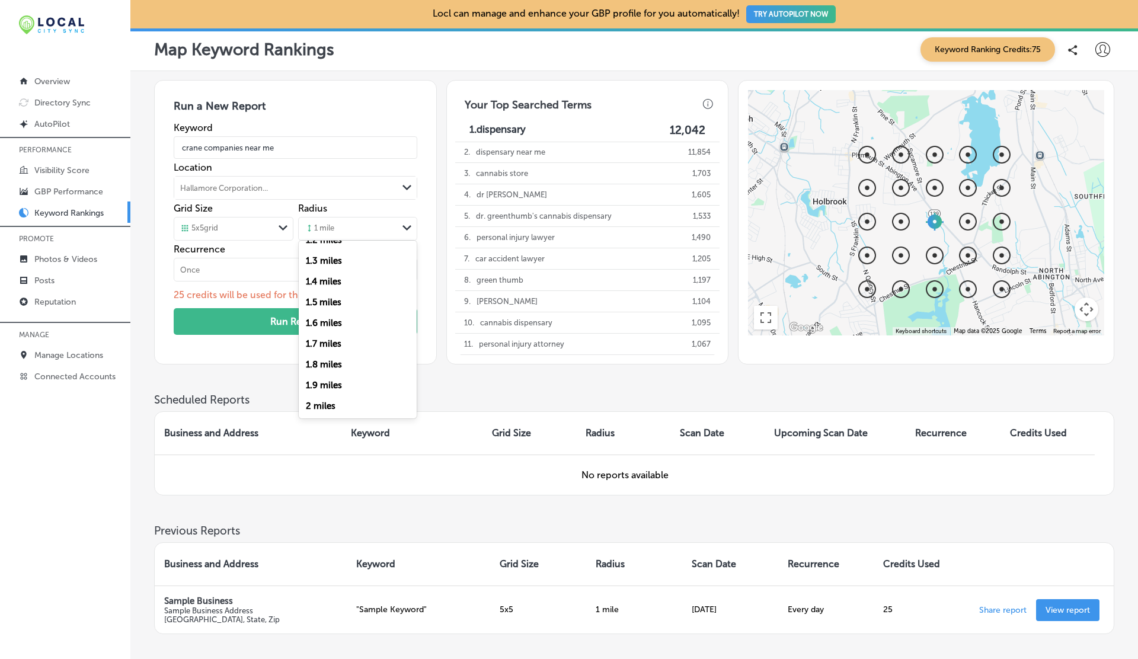
scroll to position [251, 0]
click at [316, 396] on label "2 miles" at bounding box center [321, 396] width 30 height 11
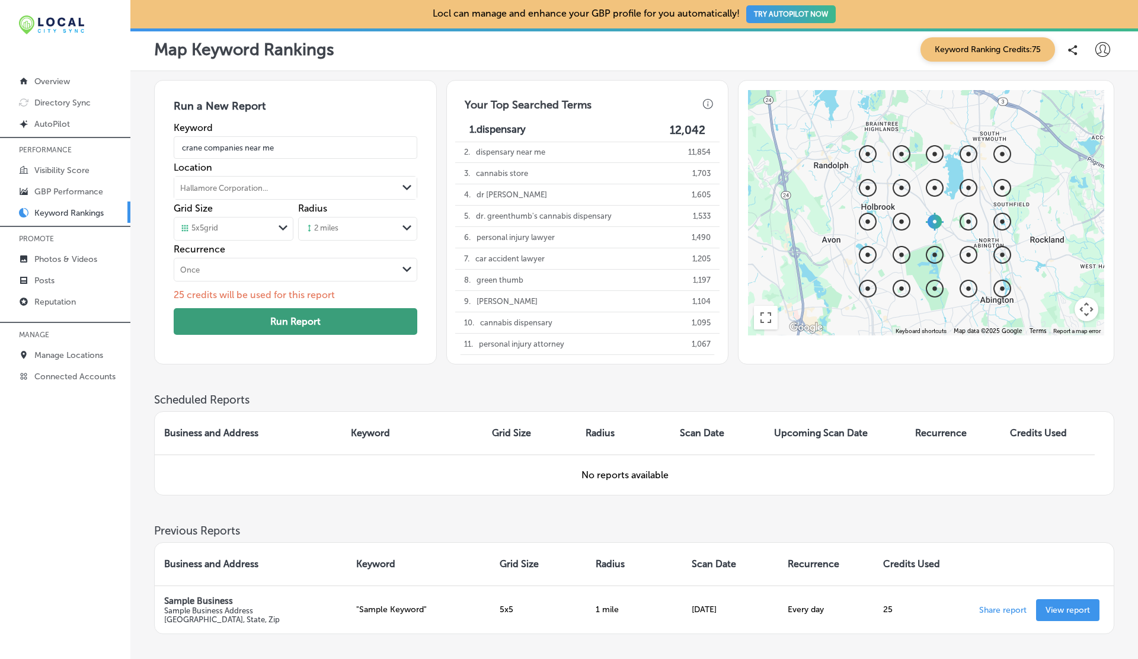
click at [318, 321] on button "Run Report" at bounding box center [295, 321] width 243 height 27
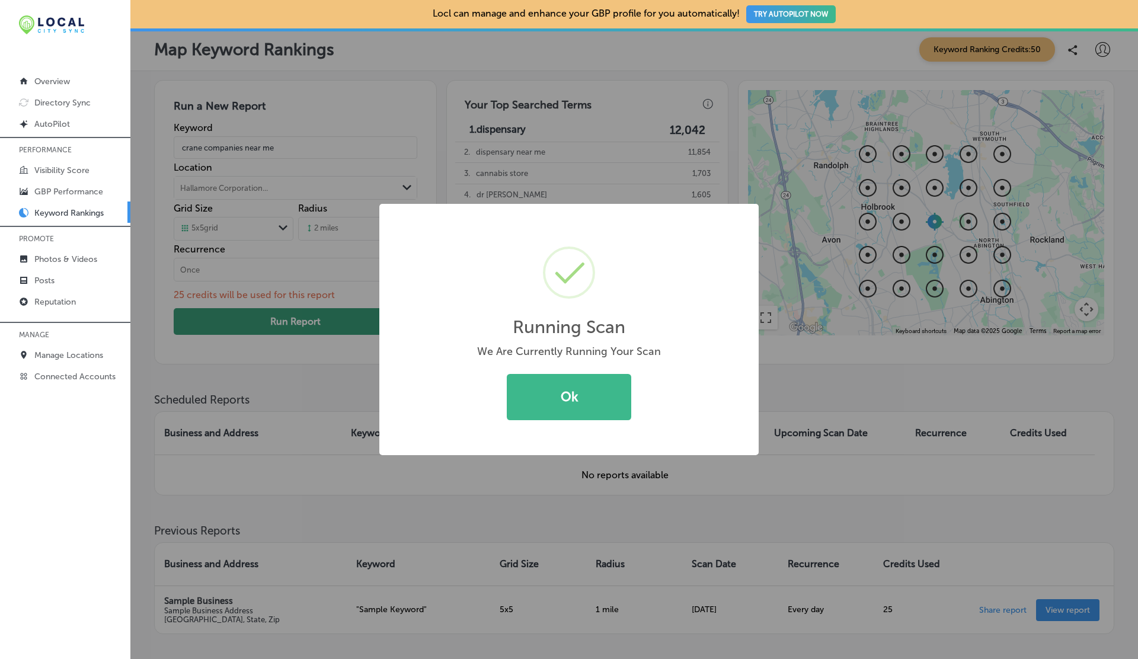
click at [507, 374] on button "Ok" at bounding box center [569, 397] width 124 height 46
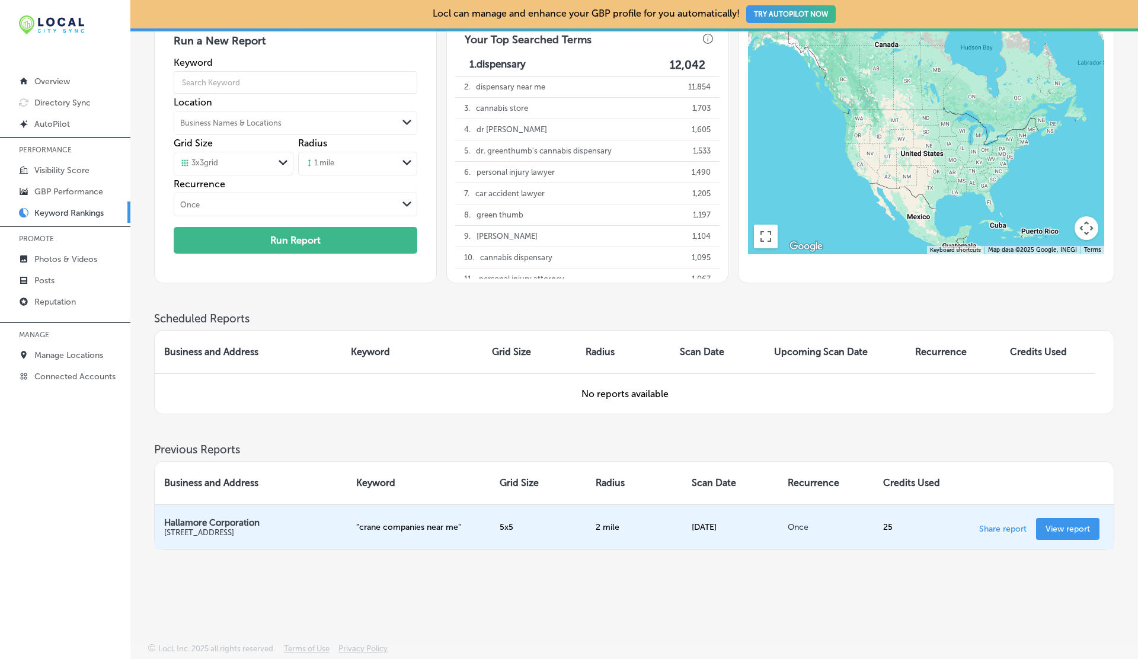
scroll to position [64, 0]
click at [1053, 527] on p "View report" at bounding box center [1067, 530] width 44 height 10
click at [1061, 537] on link "View report" at bounding box center [1067, 530] width 63 height 22
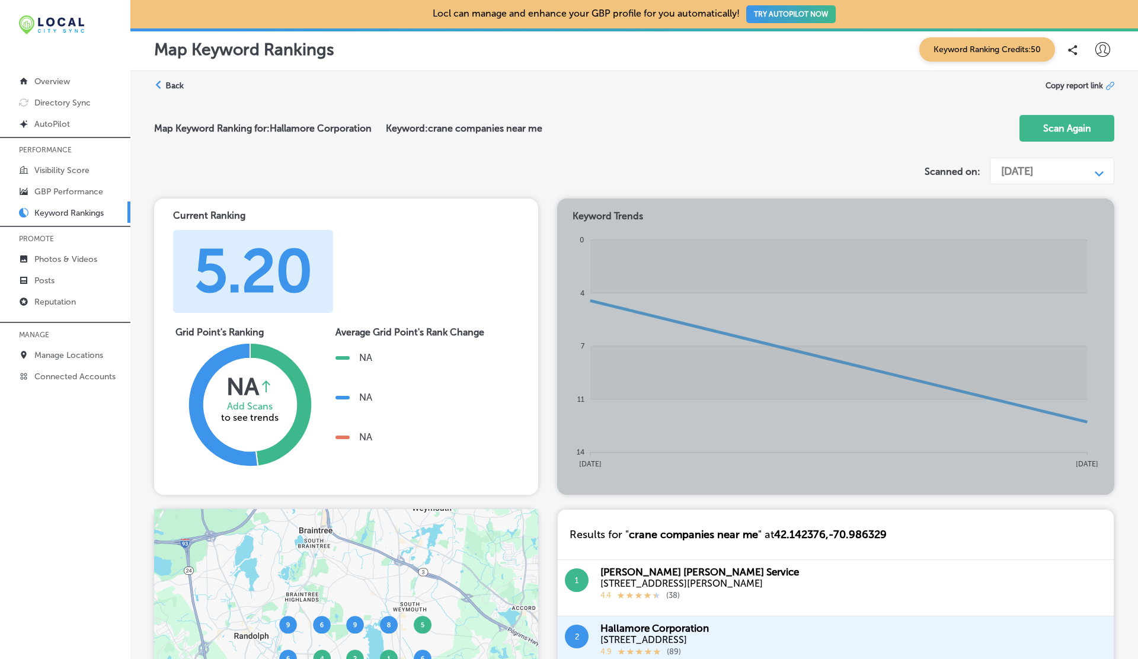
click at [1087, 170] on div "[DATE]" at bounding box center [1042, 171] width 95 height 23
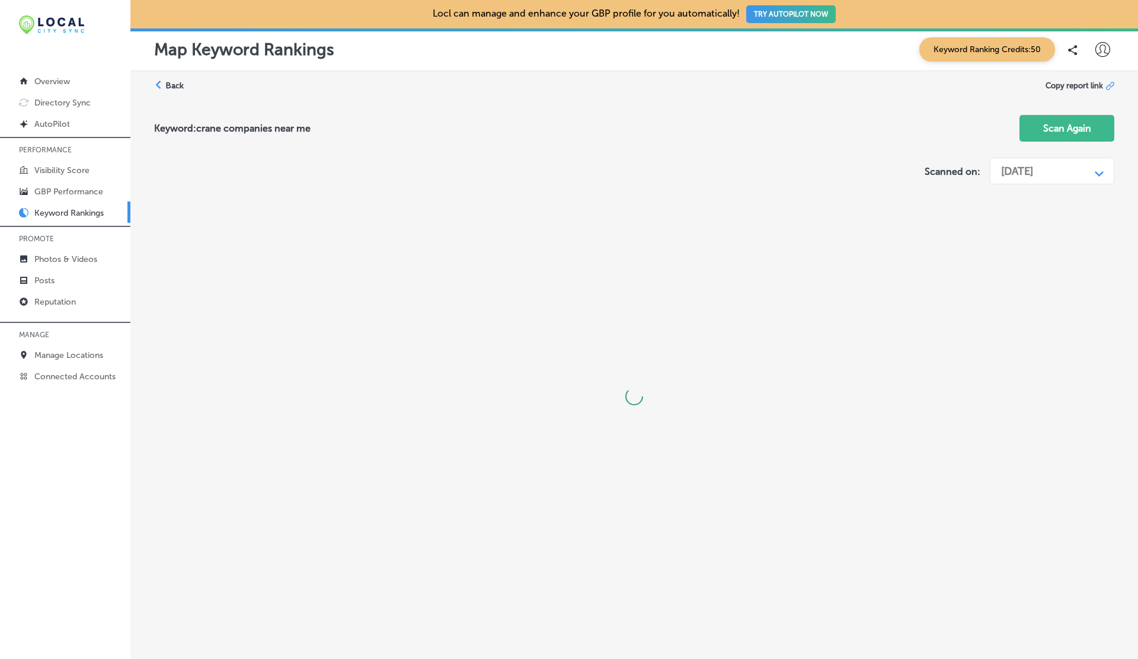
click at [1069, 172] on div "[DATE]" at bounding box center [1042, 171] width 95 height 23
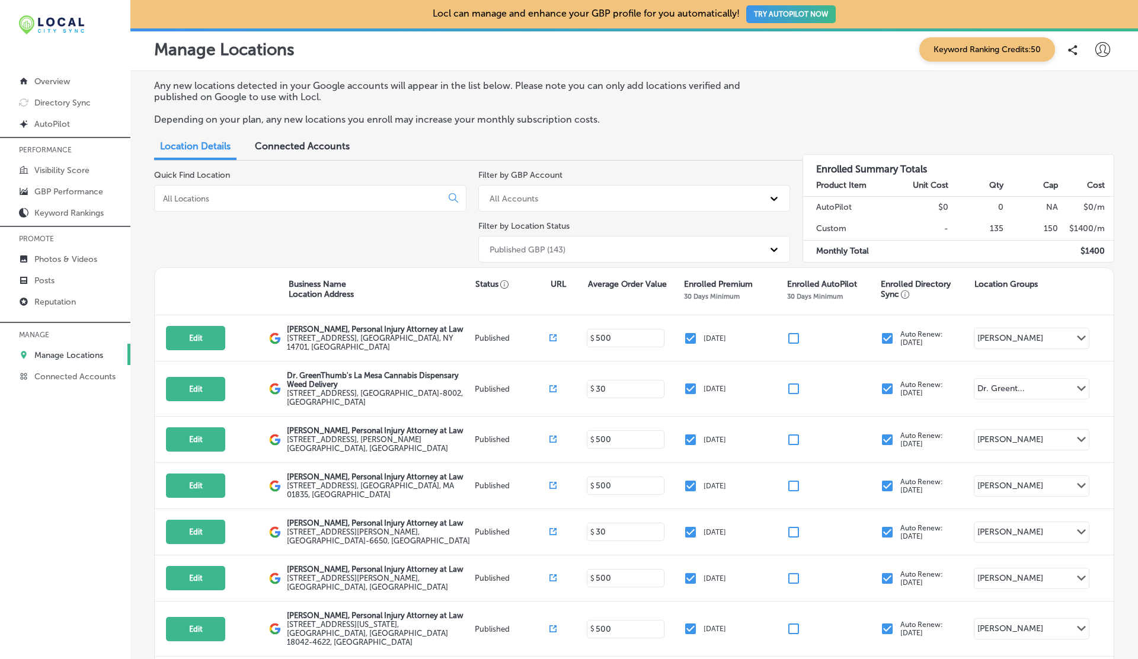
click at [1099, 53] on icon at bounding box center [1102, 49] width 15 height 15
click at [1078, 150] on p "Log Out" at bounding box center [1077, 153] width 36 height 14
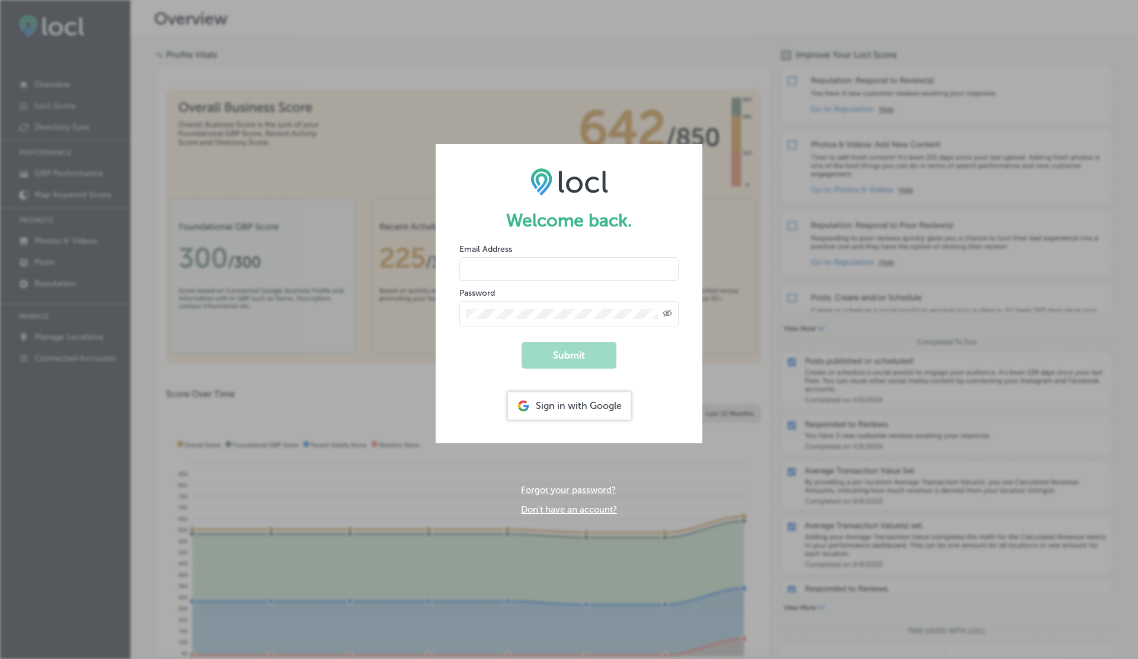
click at [503, 271] on input "email" at bounding box center [568, 269] width 219 height 24
click at [521, 342] on button "Submit" at bounding box center [568, 355] width 95 height 27
type input "vasilikigreece69+ap01@gmail.com"
click at [521, 342] on button "Submit" at bounding box center [568, 355] width 95 height 27
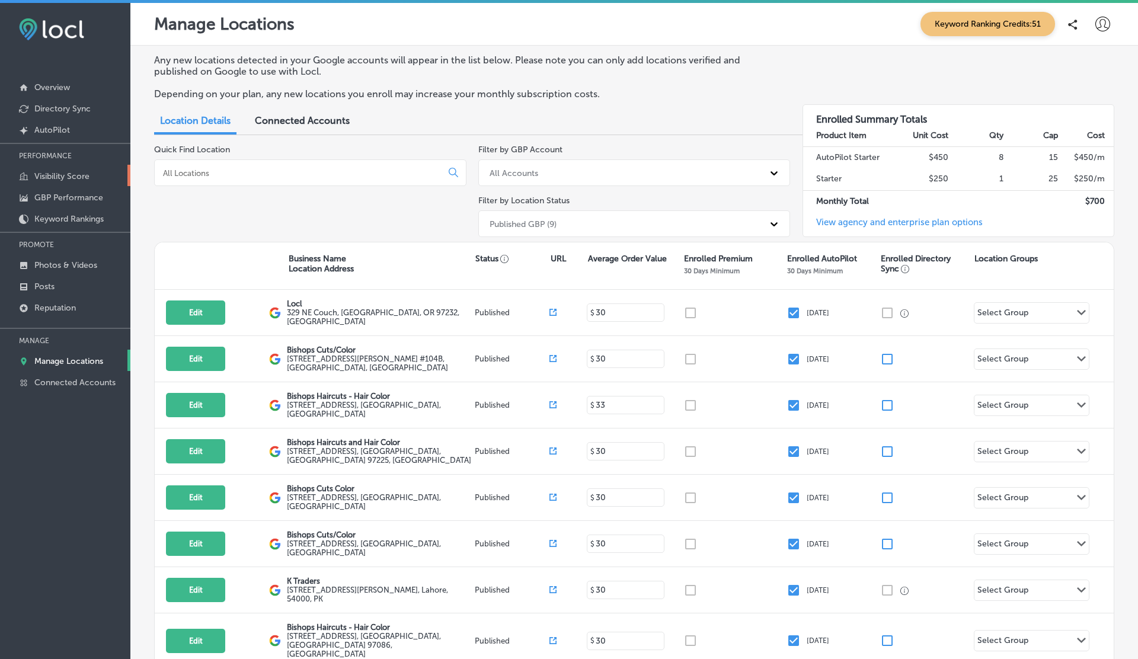
click at [68, 175] on p "Visibility Score" at bounding box center [61, 176] width 55 height 10
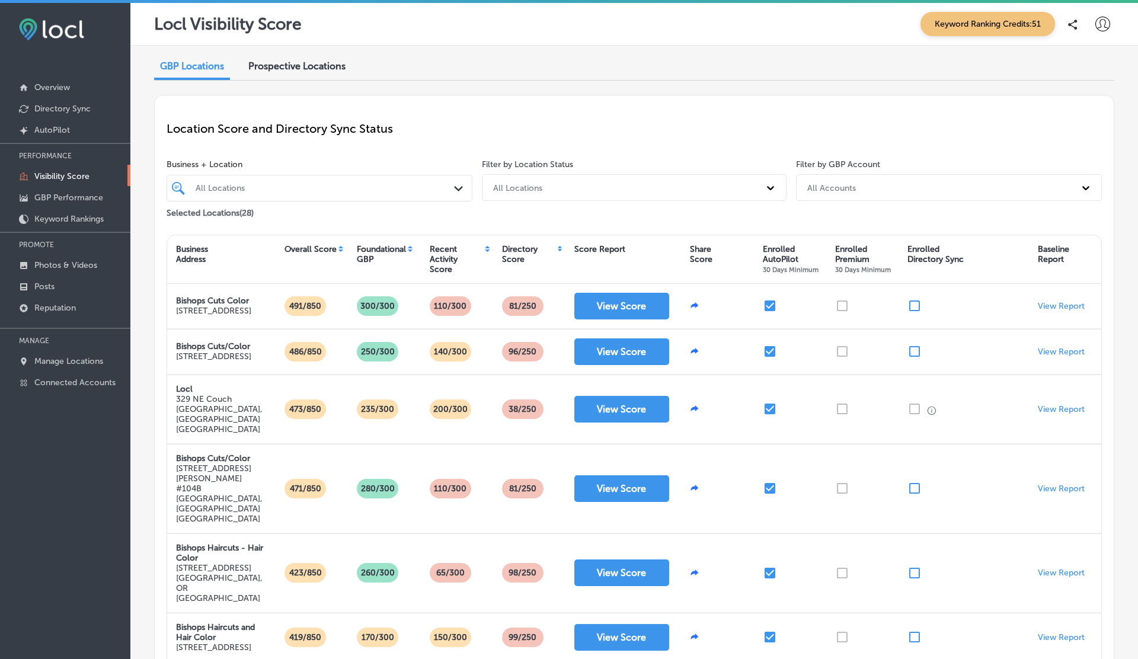
click at [405, 248] on div "Foundational GBP" at bounding box center [381, 254] width 49 height 20
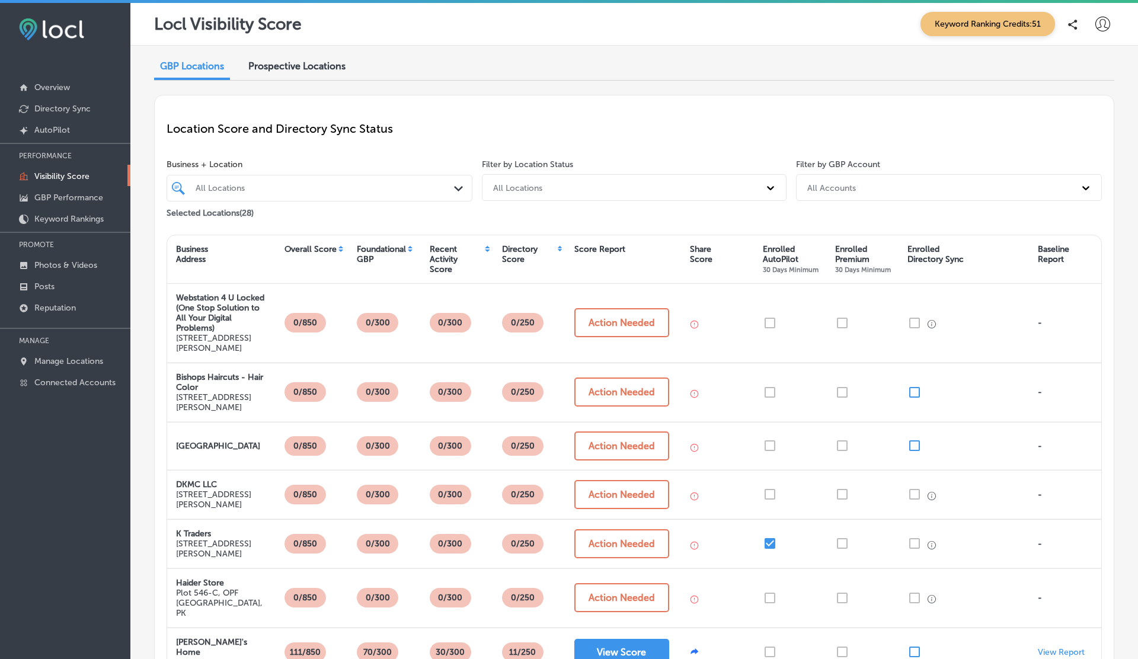
click at [405, 248] on div "Foundational GBP" at bounding box center [381, 254] width 49 height 20
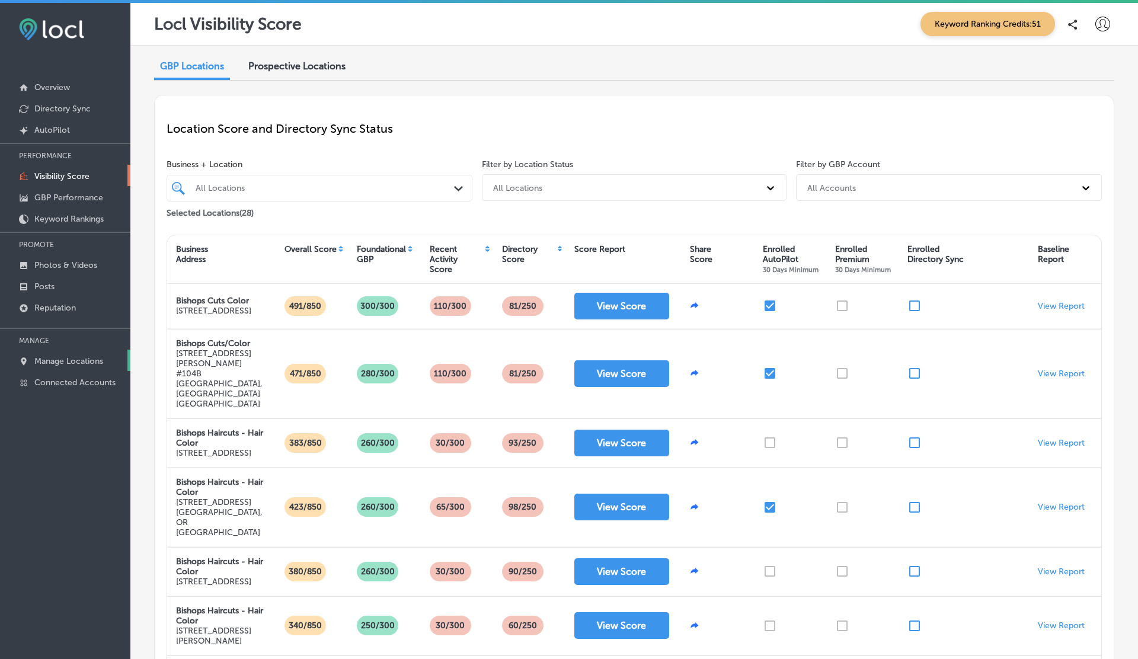
click at [64, 359] on p "Manage Locations" at bounding box center [68, 361] width 69 height 10
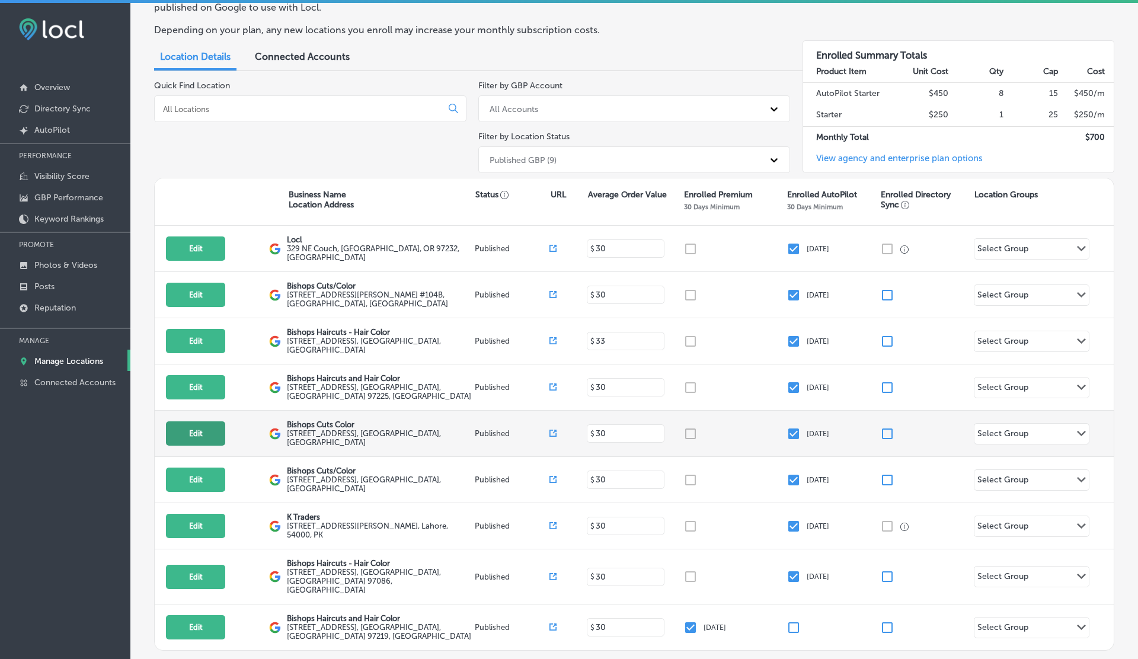
click at [204, 422] on button "Edit" at bounding box center [195, 433] width 59 height 24
select select "US"
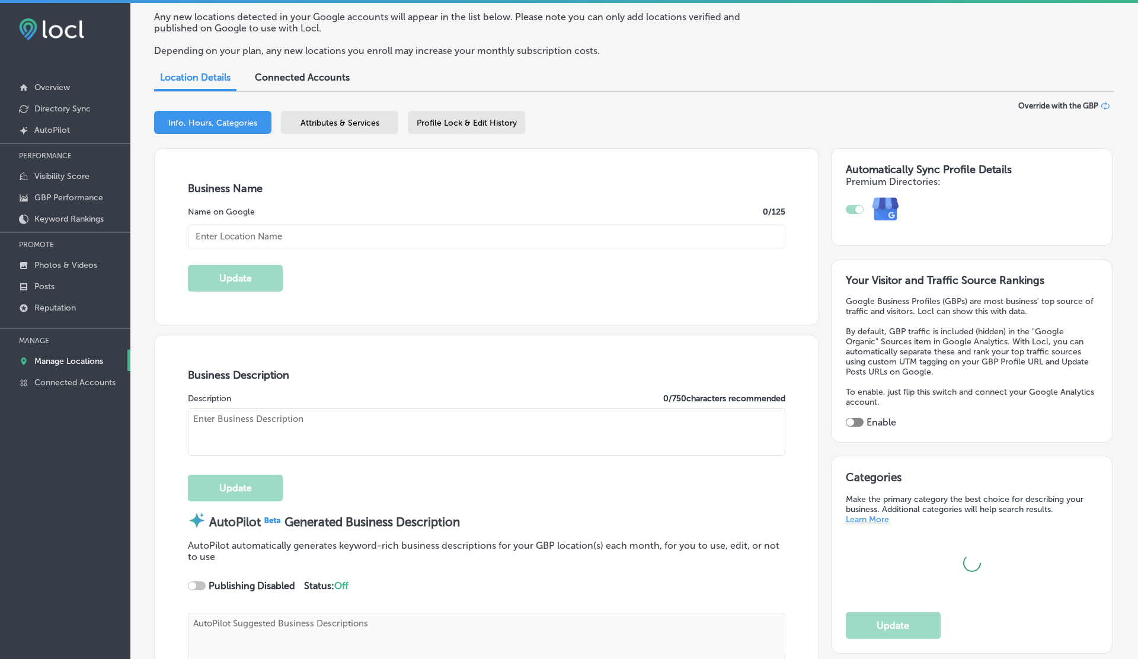
scroll to position [85, 0]
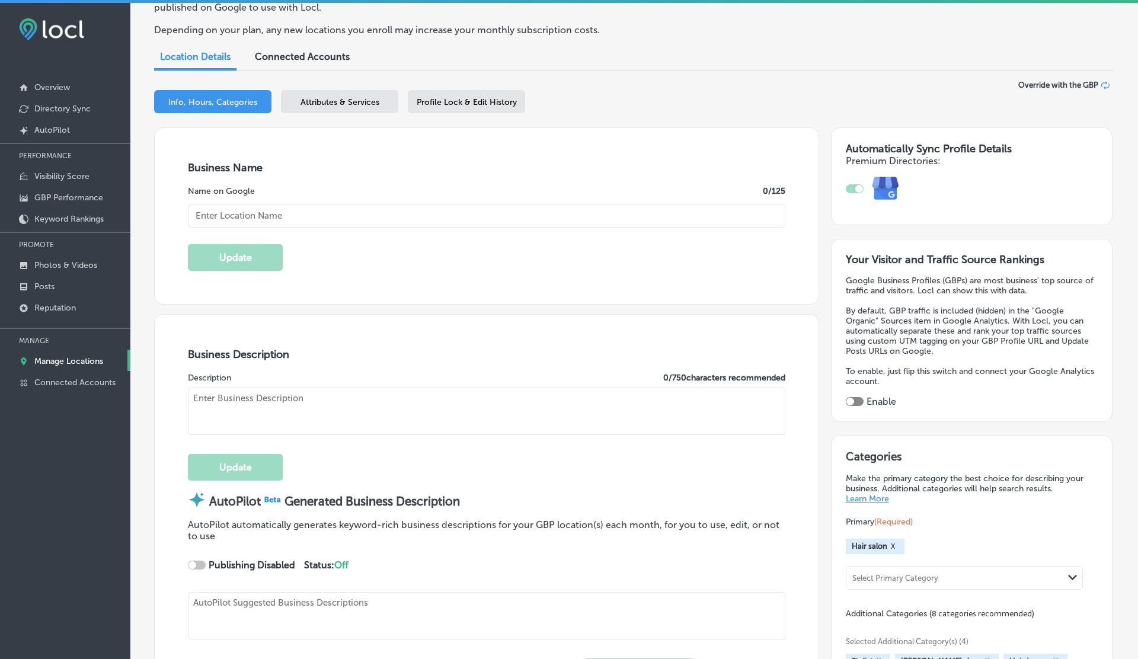
checkbox input "true"
type input "Bishops Cuts Color"
type textarea "Bishops Cuts Color redefines what you expect from a hair salon near me by blend…"
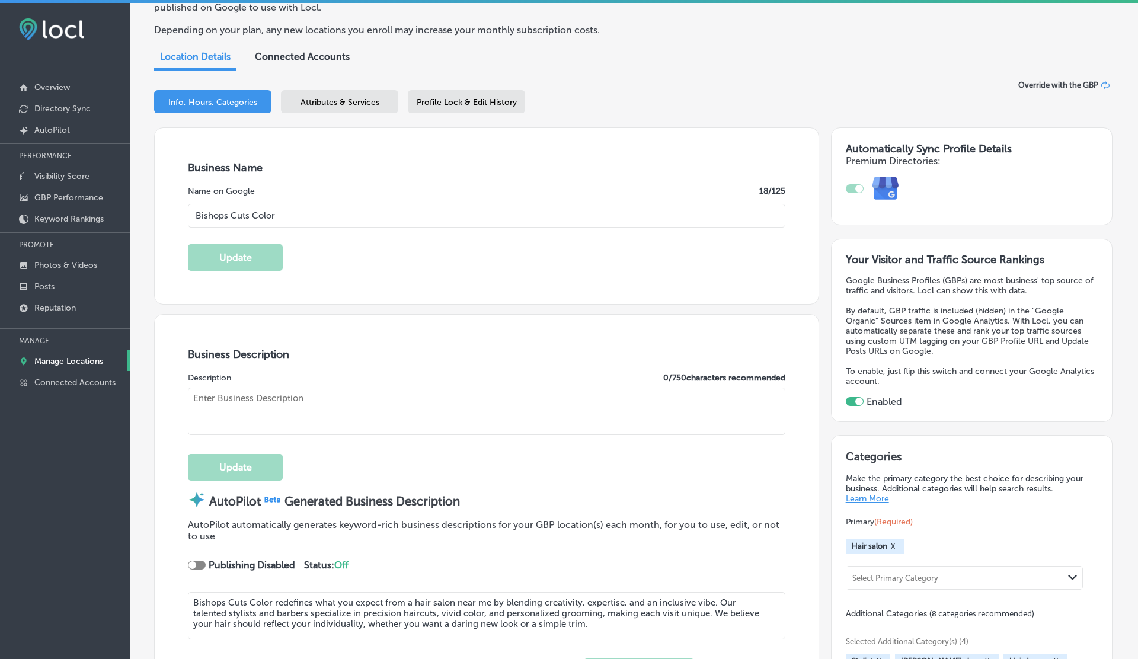
type input "[STREET_ADDRESS]"
type input "Vancouver"
type input "98684"
type input "US"
type input "https://bishops.co/locations/mill-plain/"
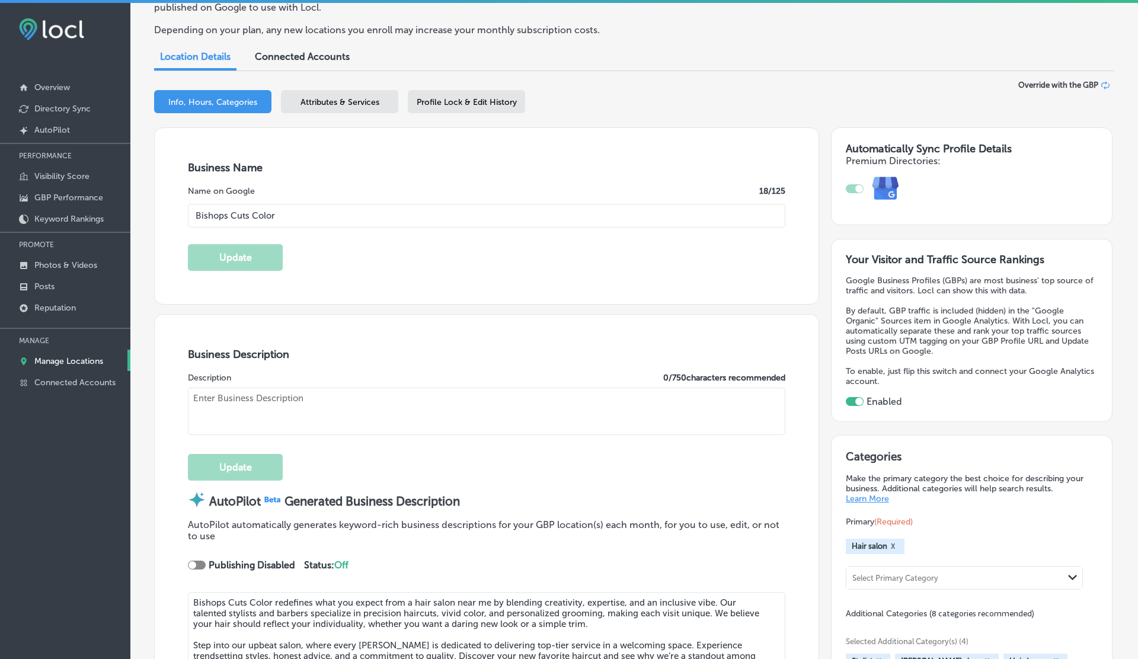
type textarea "At Bishops Cuts Color, we embrace individuality and self-expression in a vibran…"
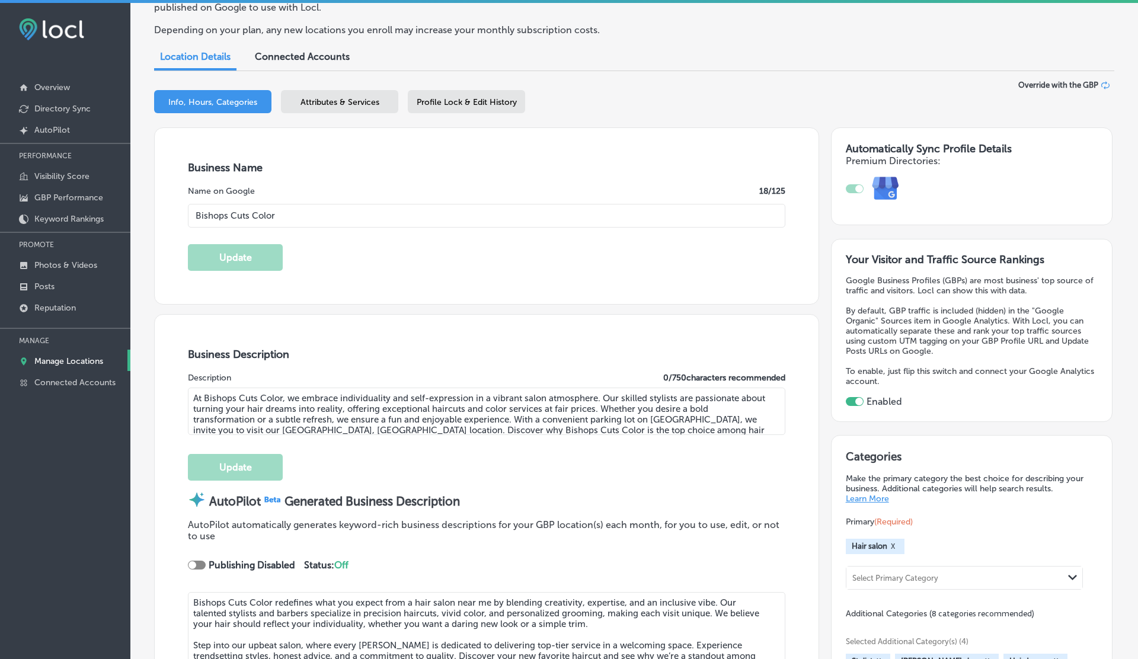
type input "+1 360 718 8564"
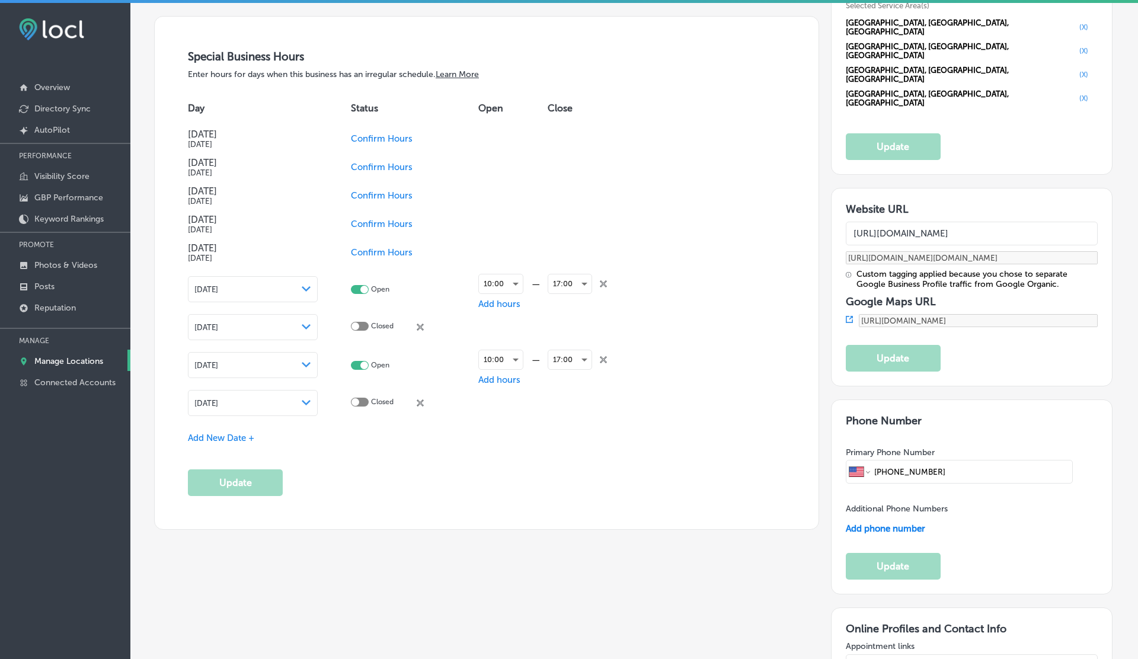
scroll to position [1369, 0]
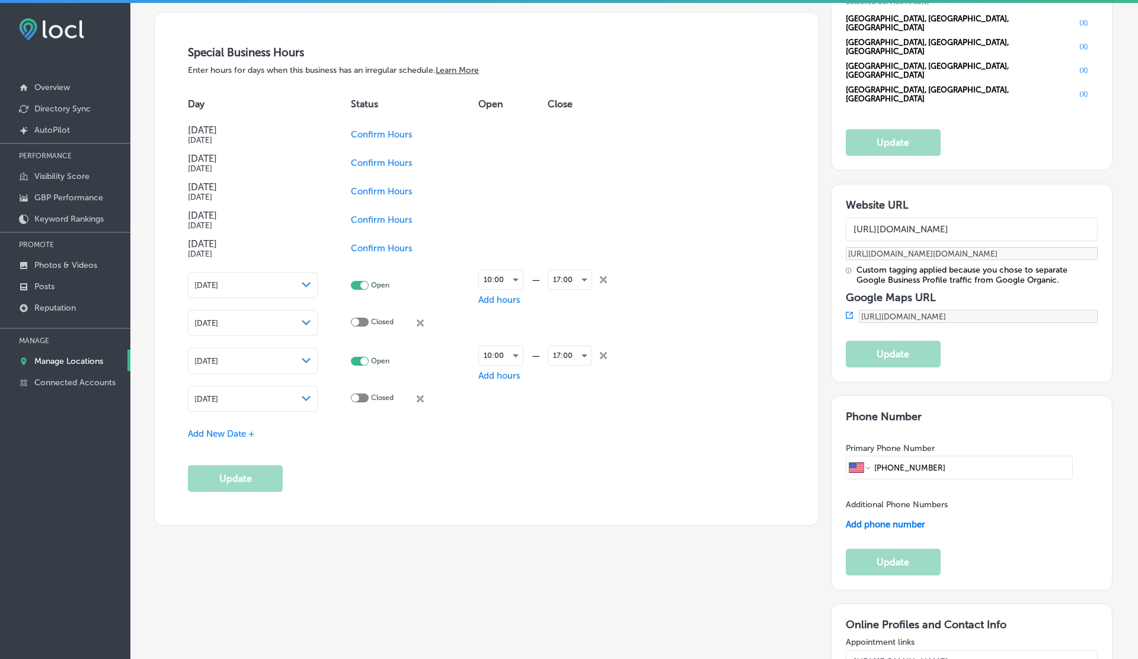
click at [603, 277] on icon "close Created with Sketch." at bounding box center [603, 279] width 7 height 7
checkbox input "false"
checkbox input "true"
checkbox input "false"
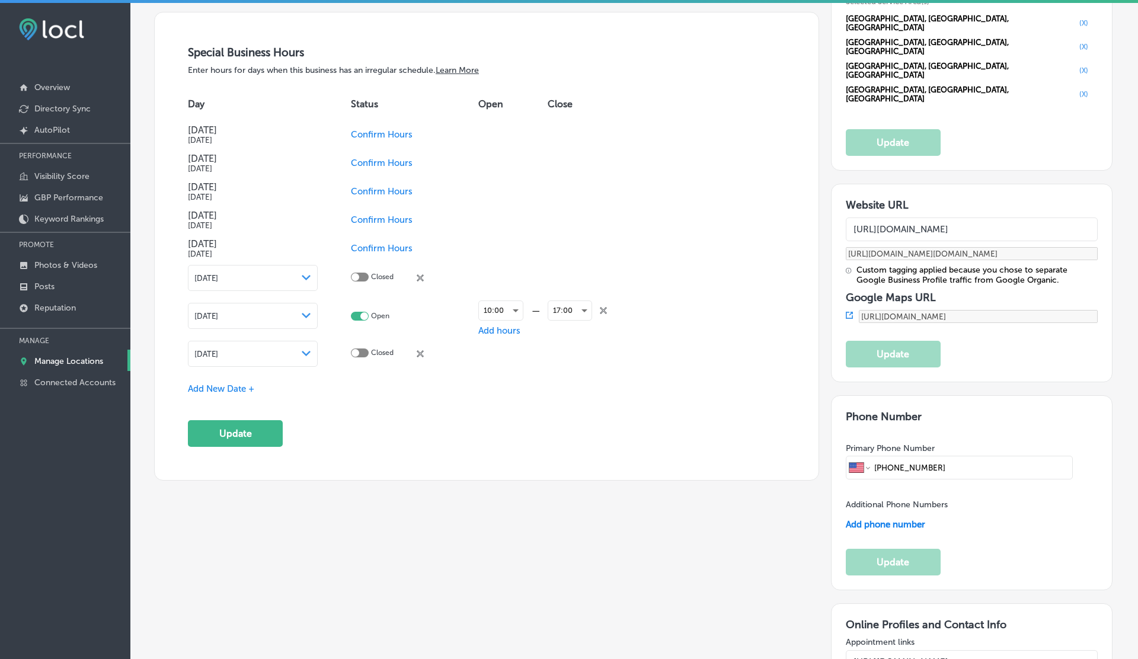
click at [606, 308] on icon "close Created with Sketch." at bounding box center [603, 310] width 7 height 7
checkbox input "false"
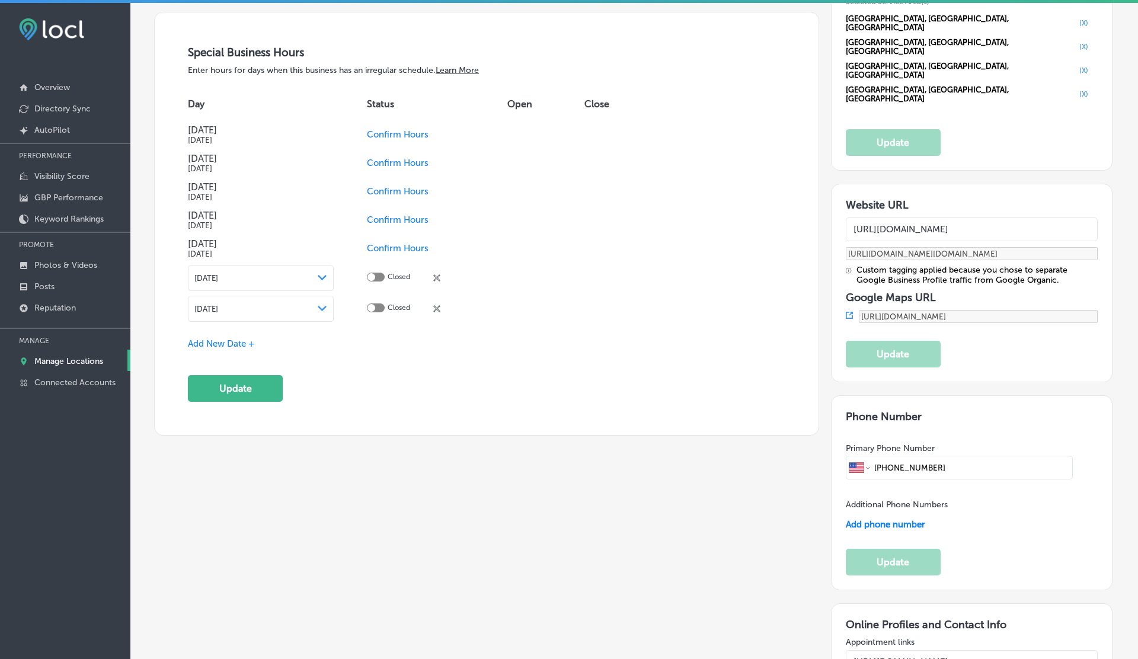
click at [437, 277] on icon "close Created with Sketch." at bounding box center [436, 277] width 7 height 7
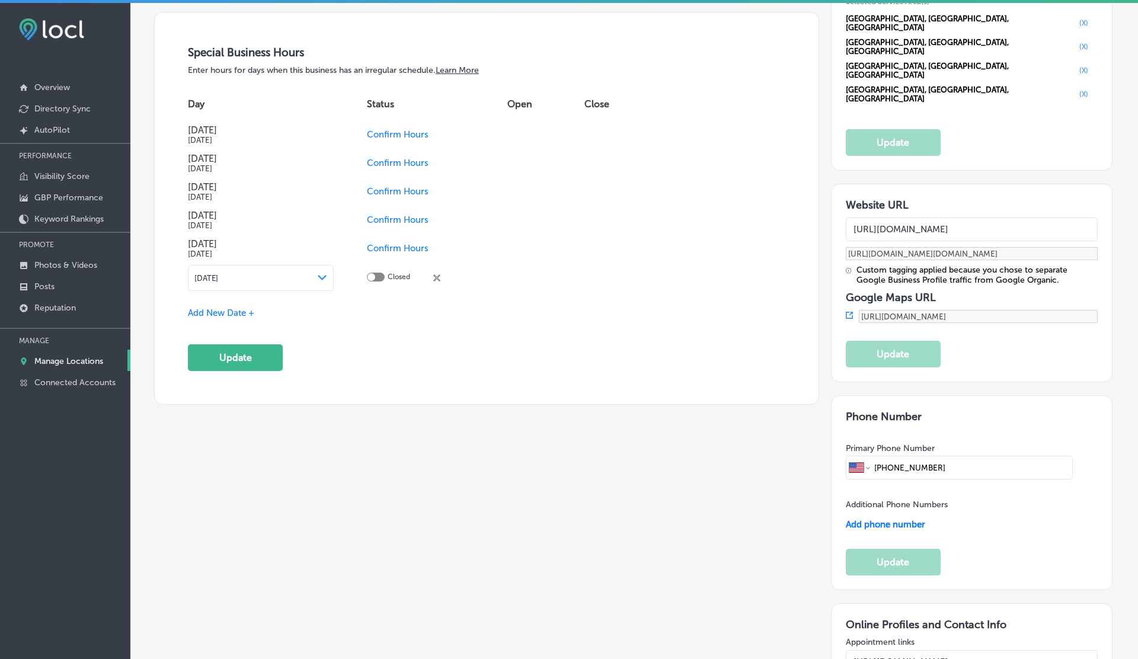
click at [435, 274] on icon at bounding box center [436, 277] width 7 height 7
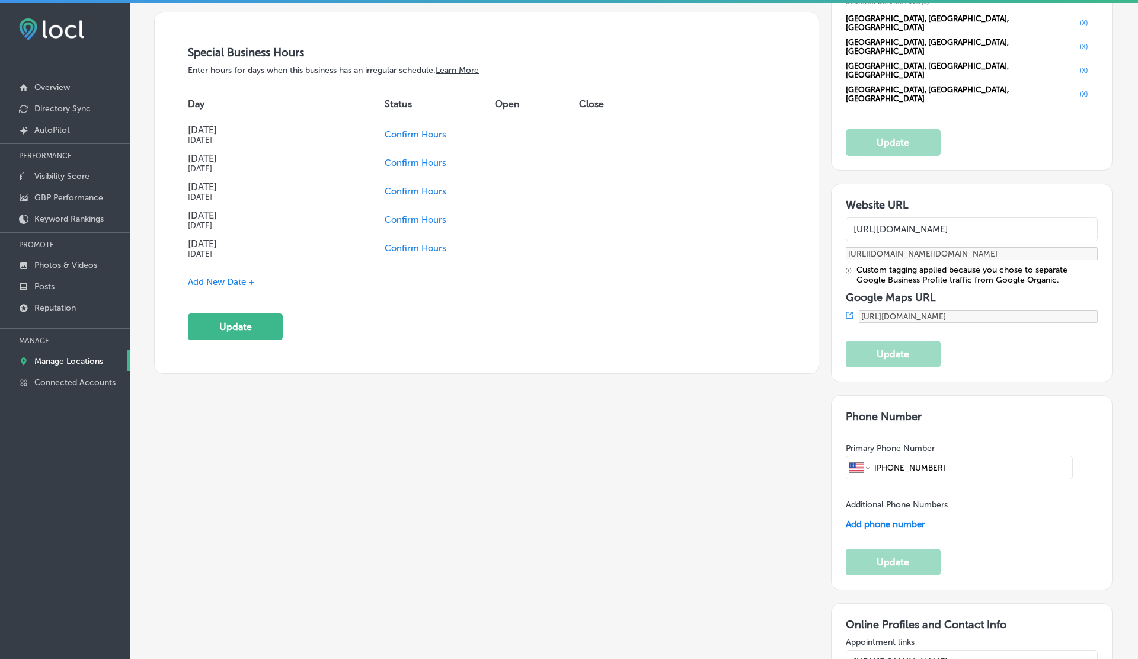
click at [425, 247] on span "Confirm Hours" at bounding box center [416, 248] width 62 height 11
click at [399, 217] on span "Confirm Hours" at bounding box center [398, 220] width 62 height 11
click at [391, 187] on span "Confirm Hours" at bounding box center [398, 191] width 62 height 11
click at [436, 188] on icon at bounding box center [436, 191] width 7 height 7
click at [395, 163] on span "Confirm Hours" at bounding box center [398, 163] width 62 height 11
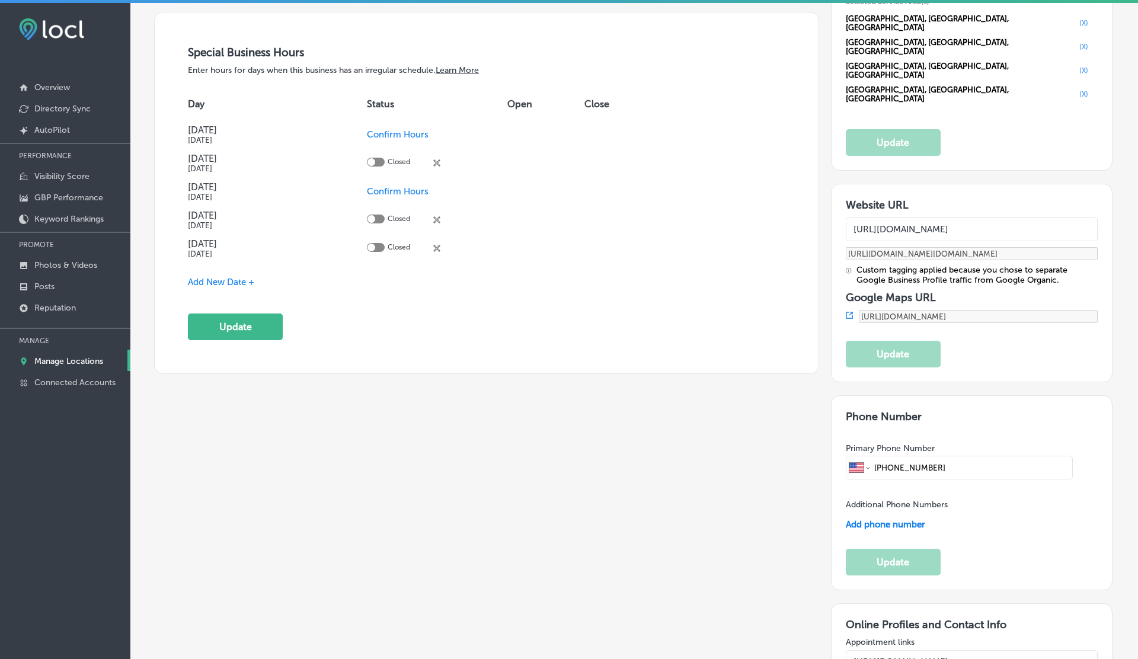
click at [436, 160] on icon at bounding box center [436, 162] width 7 height 7
click at [437, 219] on icon "close Created with Sketch." at bounding box center [436, 219] width 7 height 7
click at [236, 325] on button "Update" at bounding box center [235, 326] width 95 height 27
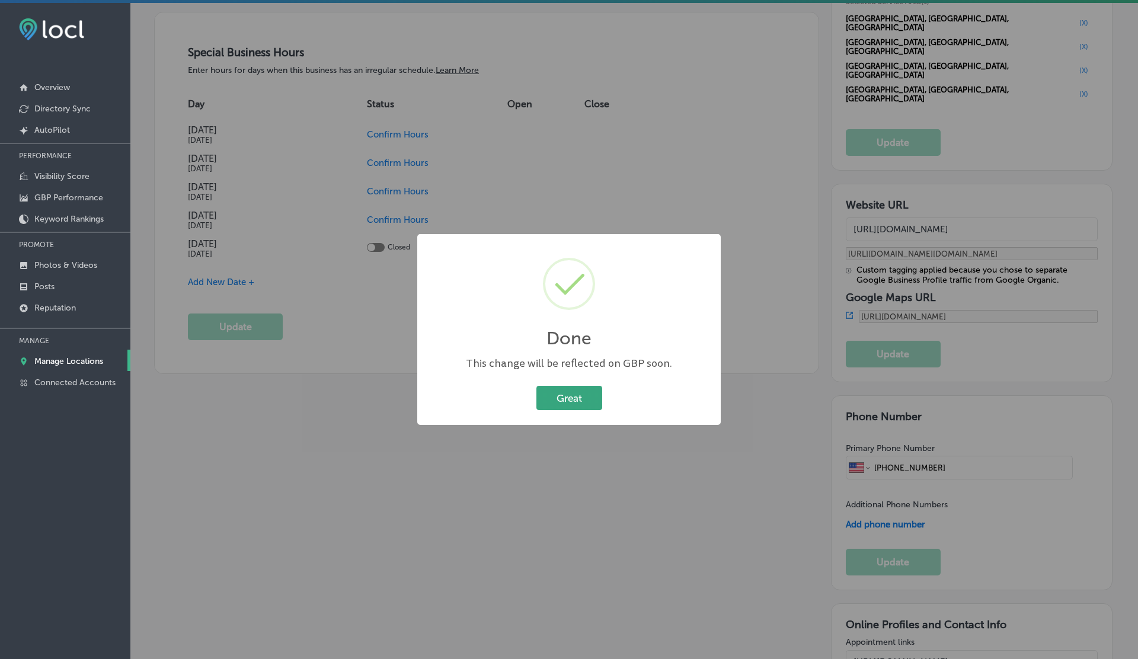
click at [571, 400] on button "Great" at bounding box center [569, 398] width 66 height 24
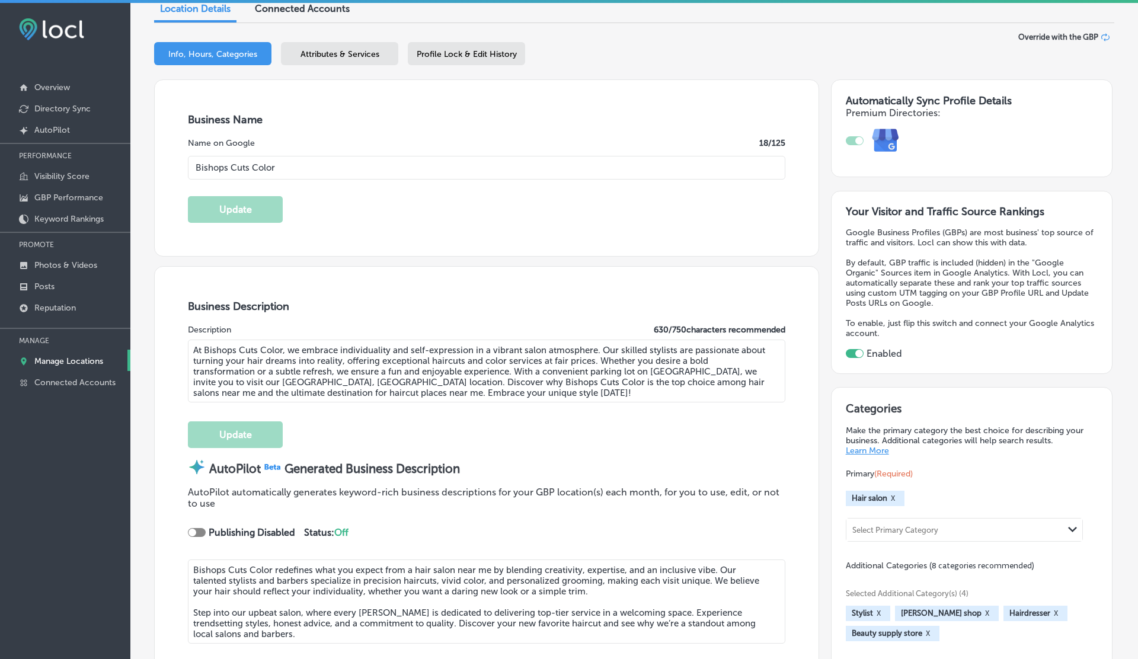
scroll to position [0, 0]
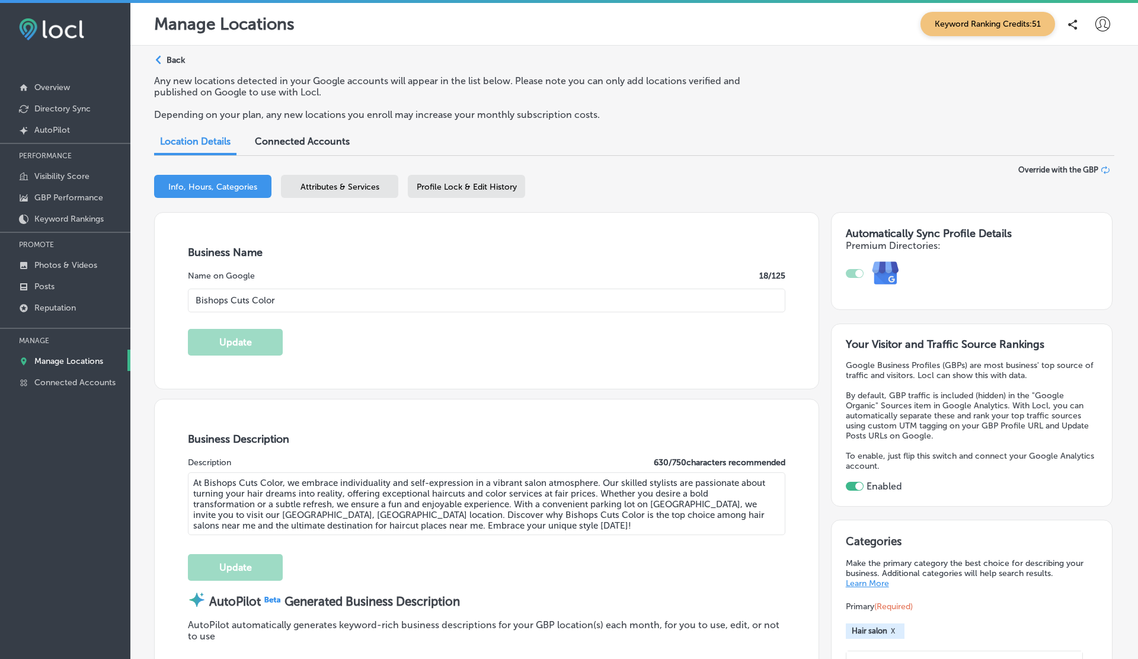
click at [171, 60] on p "Back" at bounding box center [176, 60] width 18 height 10
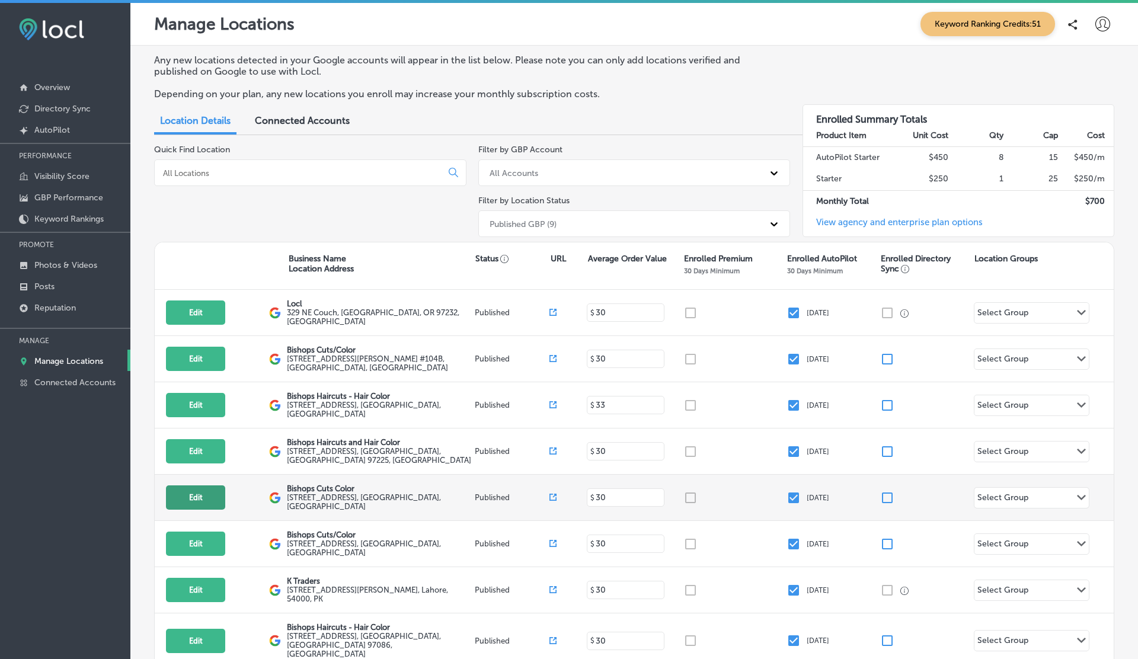
click at [201, 492] on button "Edit" at bounding box center [195, 497] width 59 height 24
select select "US"
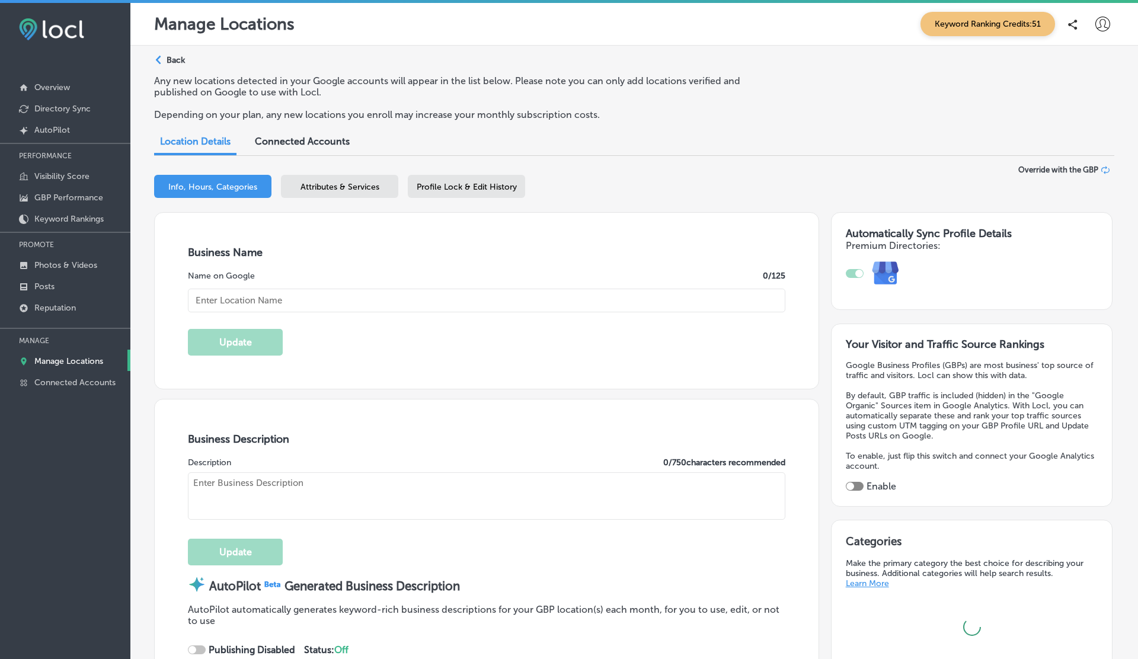
type input "Bishops Cuts Color"
click at [474, 185] on span "Profile Lock & Edit History" at bounding box center [467, 187] width 100 height 10
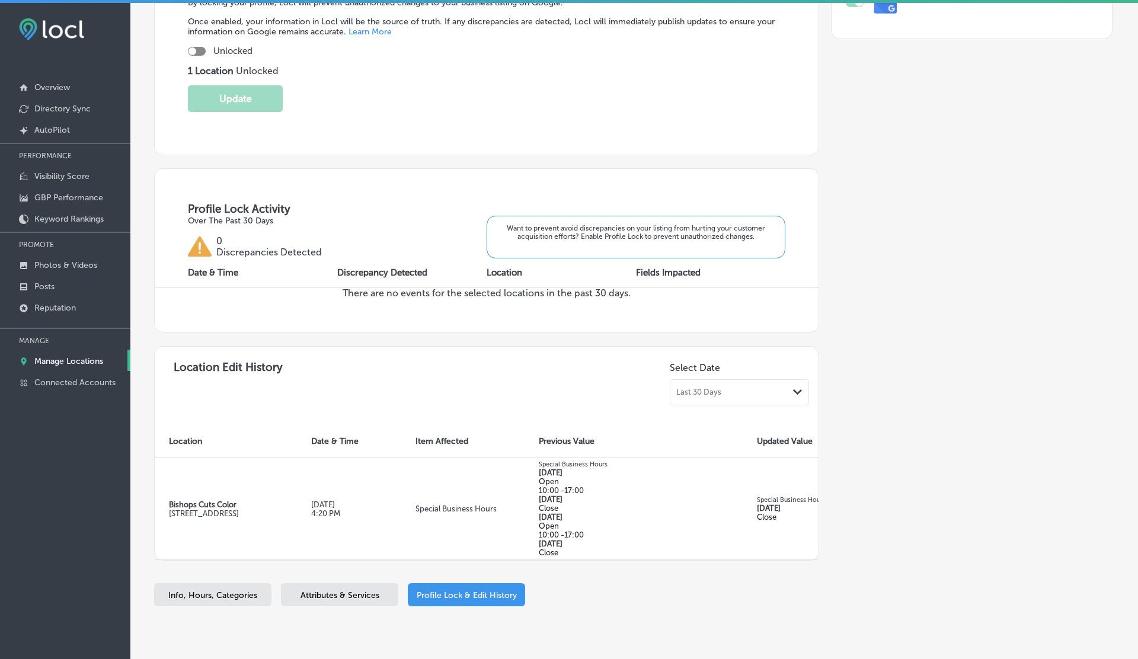
scroll to position [311, 0]
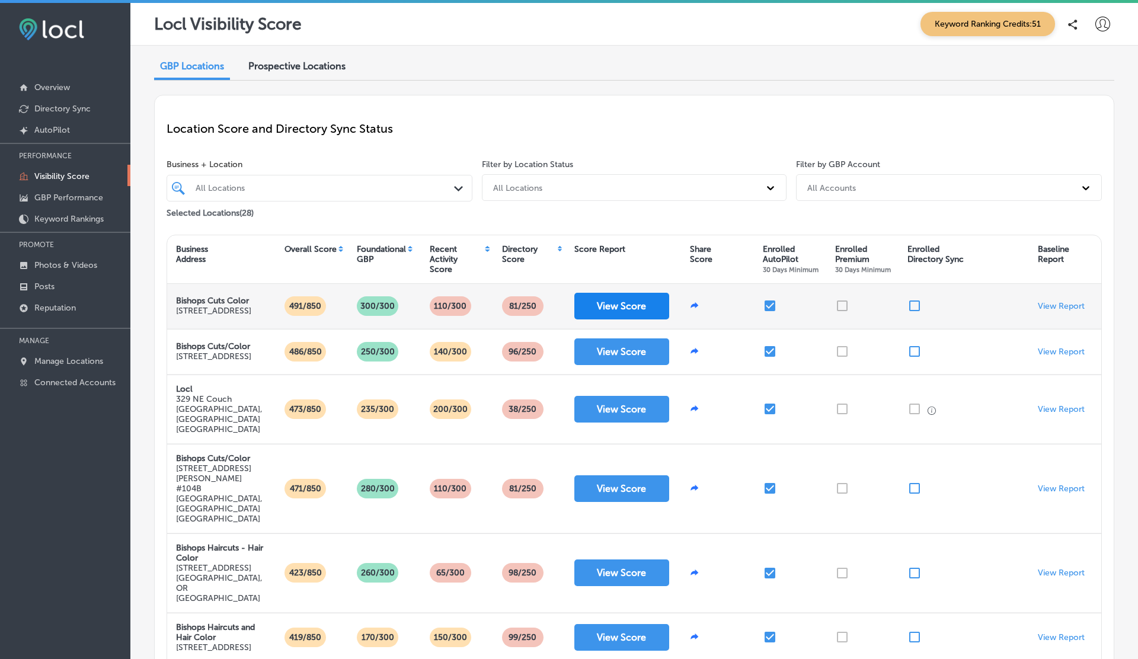
click at [618, 308] on button "View Score" at bounding box center [621, 306] width 95 height 27
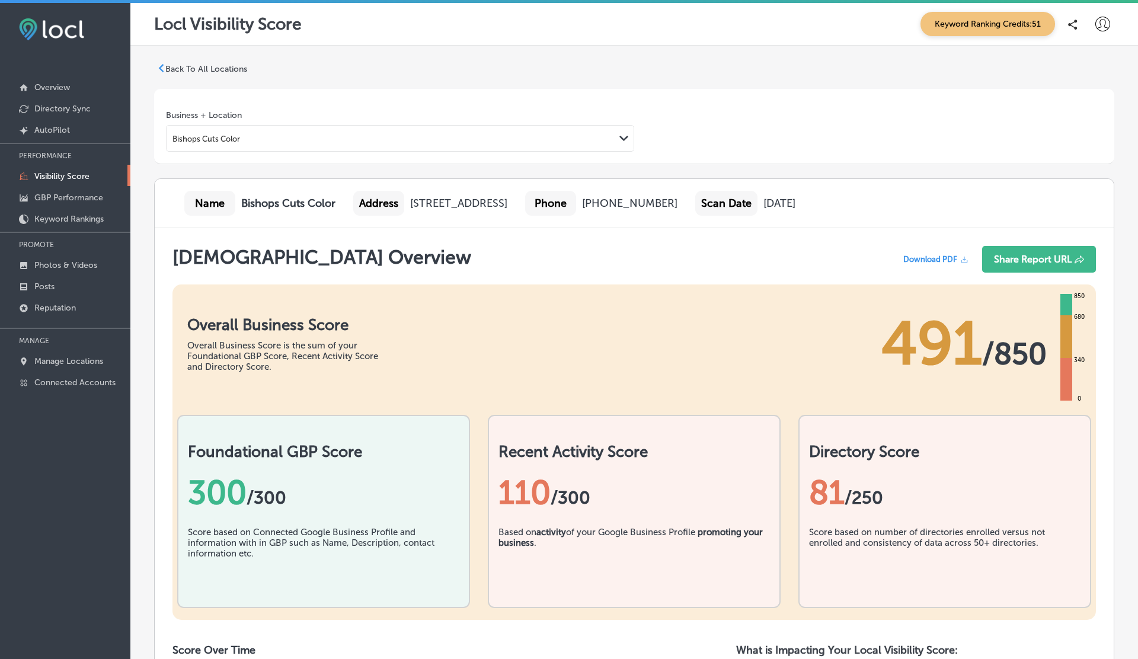
click at [1096, 23] on icon at bounding box center [1102, 24] width 15 height 15
click at [1081, 119] on li "Log Out" at bounding box center [1081, 127] width 82 height 27
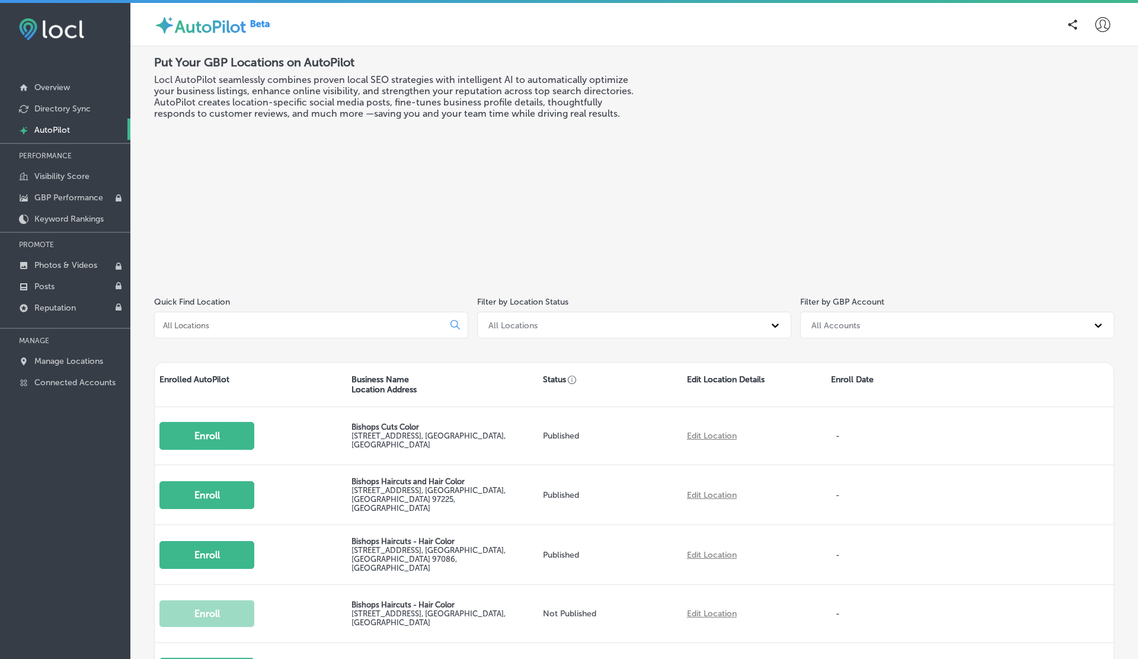
click at [1099, 28] on icon at bounding box center [1102, 24] width 15 height 15
click at [1079, 58] on li "My Account" at bounding box center [1081, 66] width 82 height 27
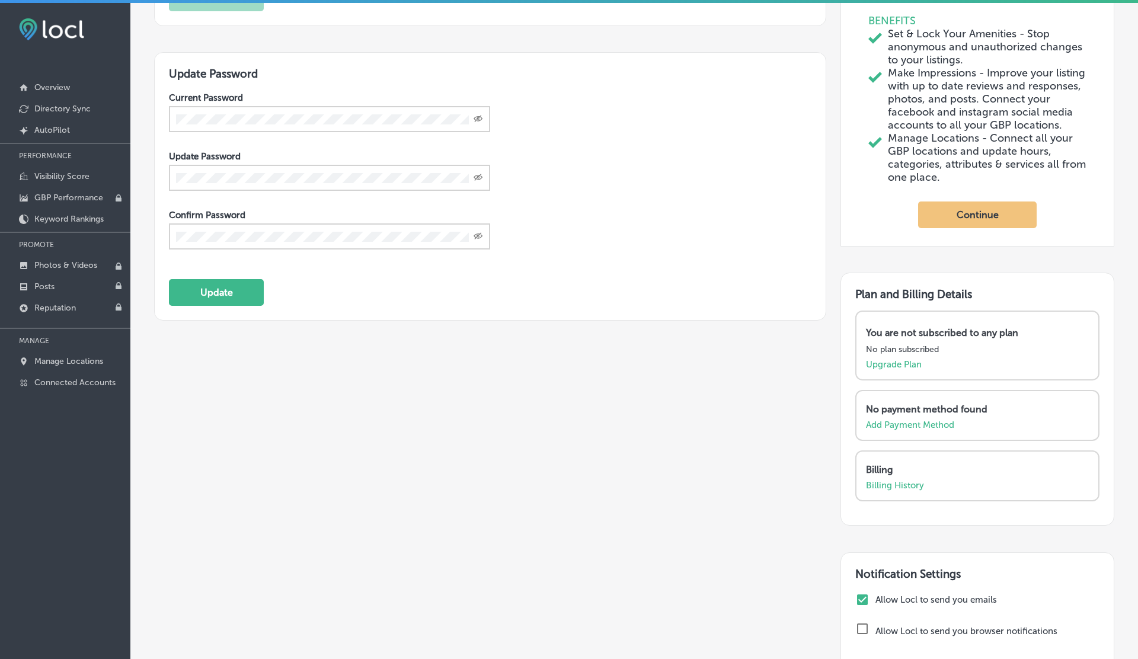
scroll to position [313, 0]
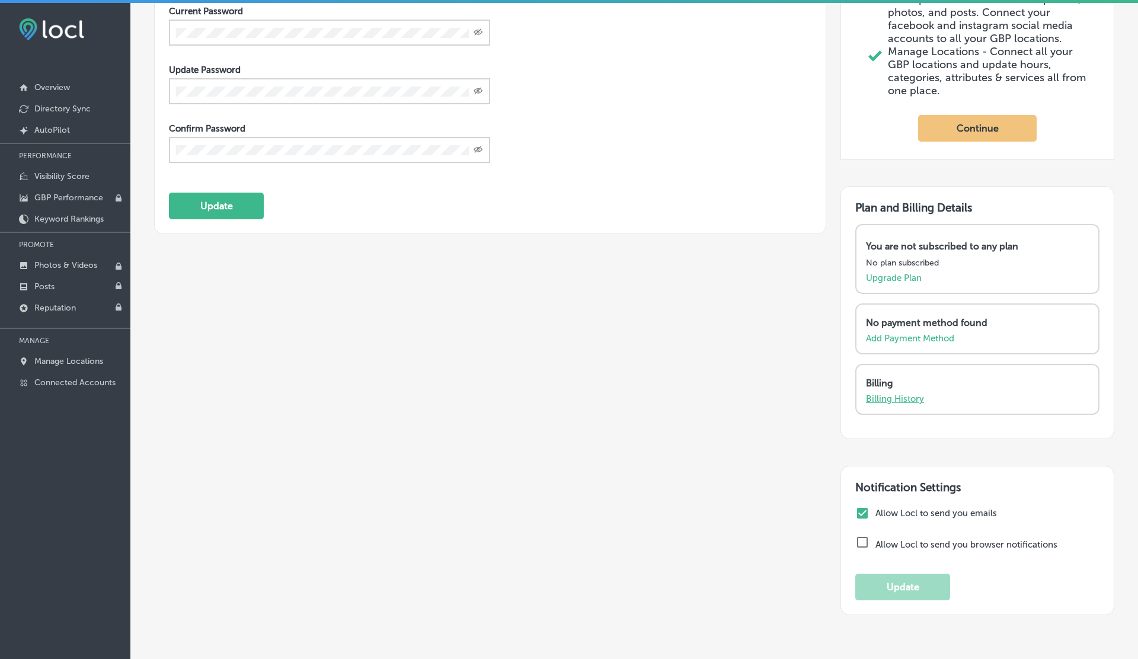
click at [886, 404] on p "Billing History" at bounding box center [895, 398] width 58 height 11
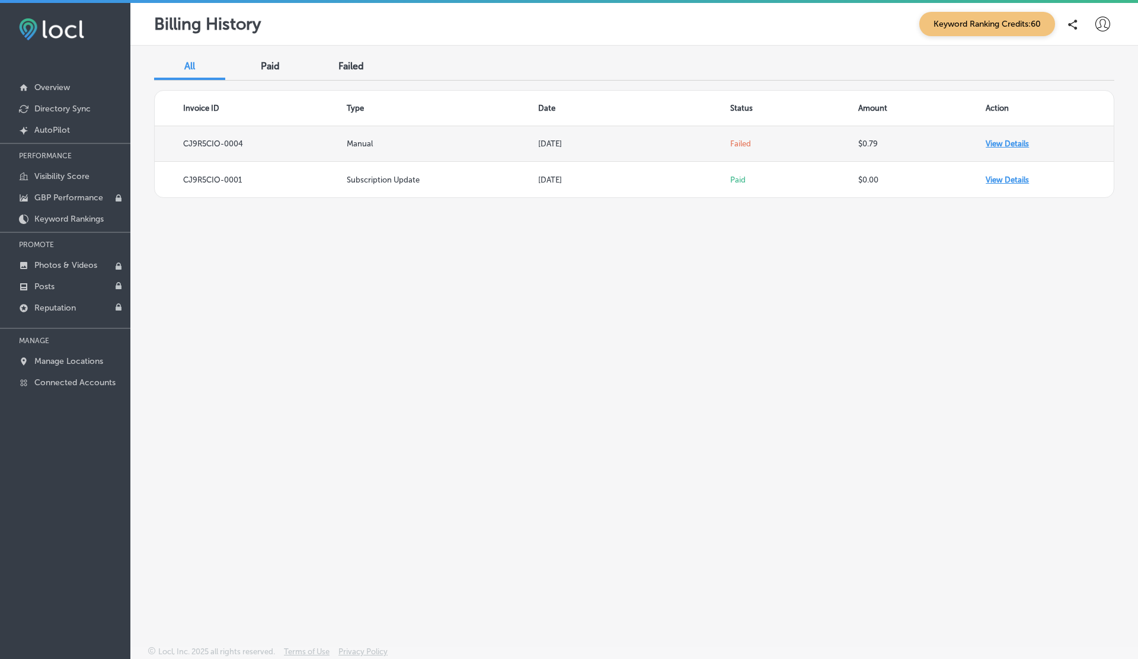
click at [1016, 142] on td "View Details" at bounding box center [1049, 144] width 128 height 36
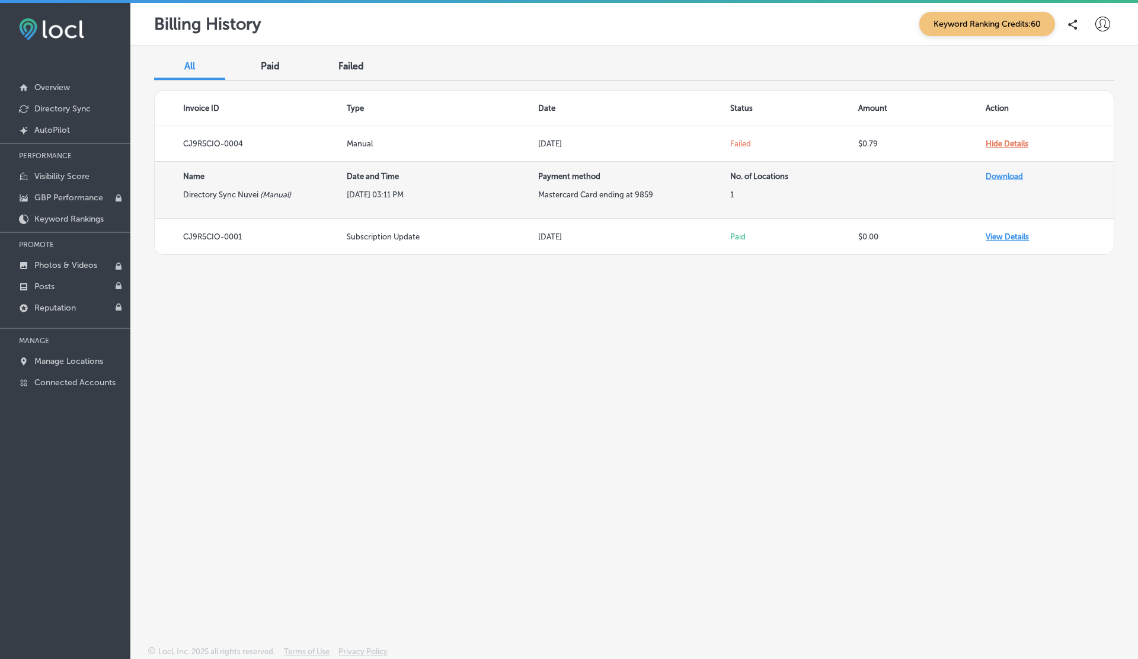
click at [1001, 174] on link "Download" at bounding box center [1003, 176] width 37 height 9
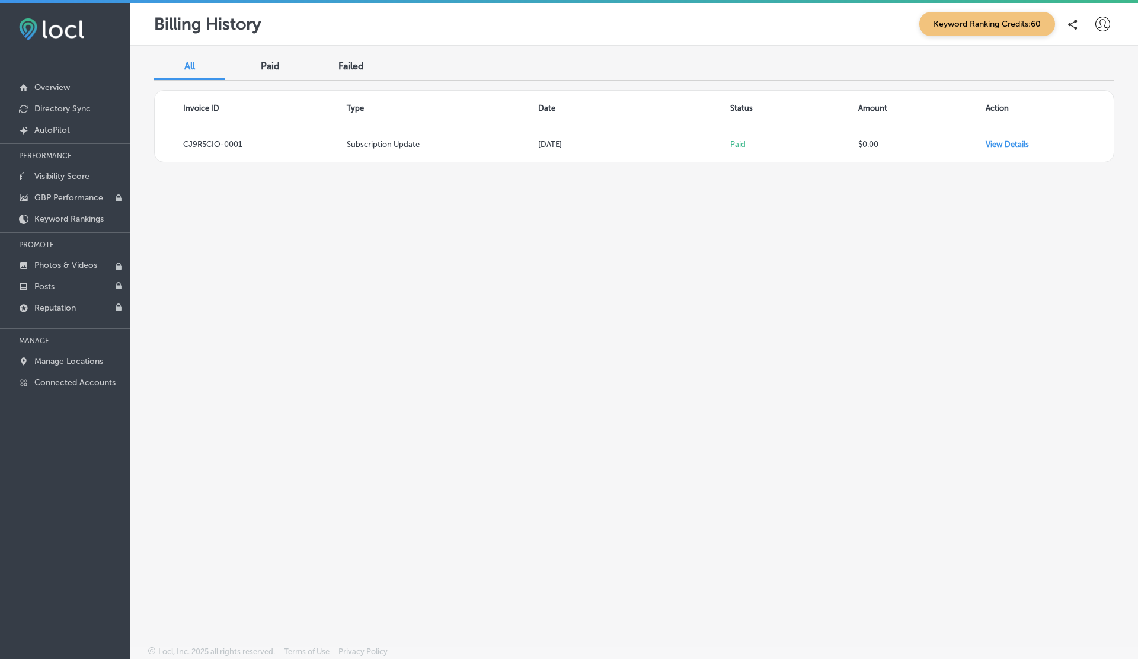
click at [346, 65] on span "Failed" at bounding box center [350, 65] width 25 height 11
click at [190, 70] on span "All" at bounding box center [189, 65] width 11 height 11
click at [335, 62] on div "Failed" at bounding box center [350, 67] width 71 height 25
click at [258, 62] on div "Paid" at bounding box center [270, 67] width 71 height 25
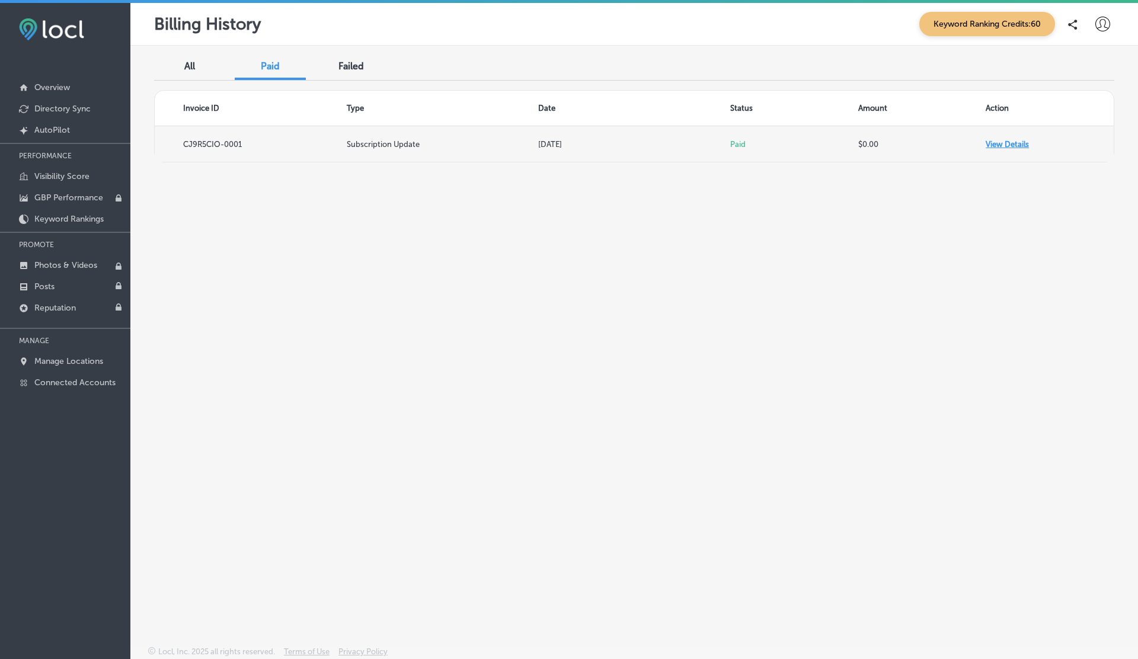
click at [1016, 144] on td "View Details" at bounding box center [1049, 144] width 128 height 36
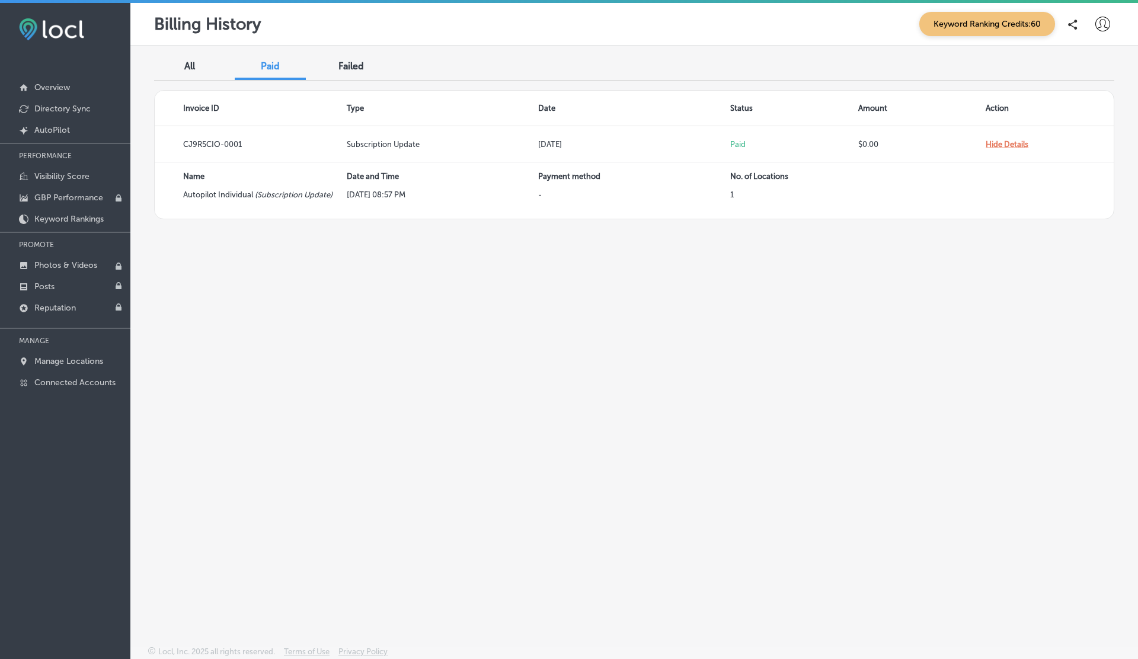
click at [340, 72] on div "Failed" at bounding box center [350, 67] width 71 height 25
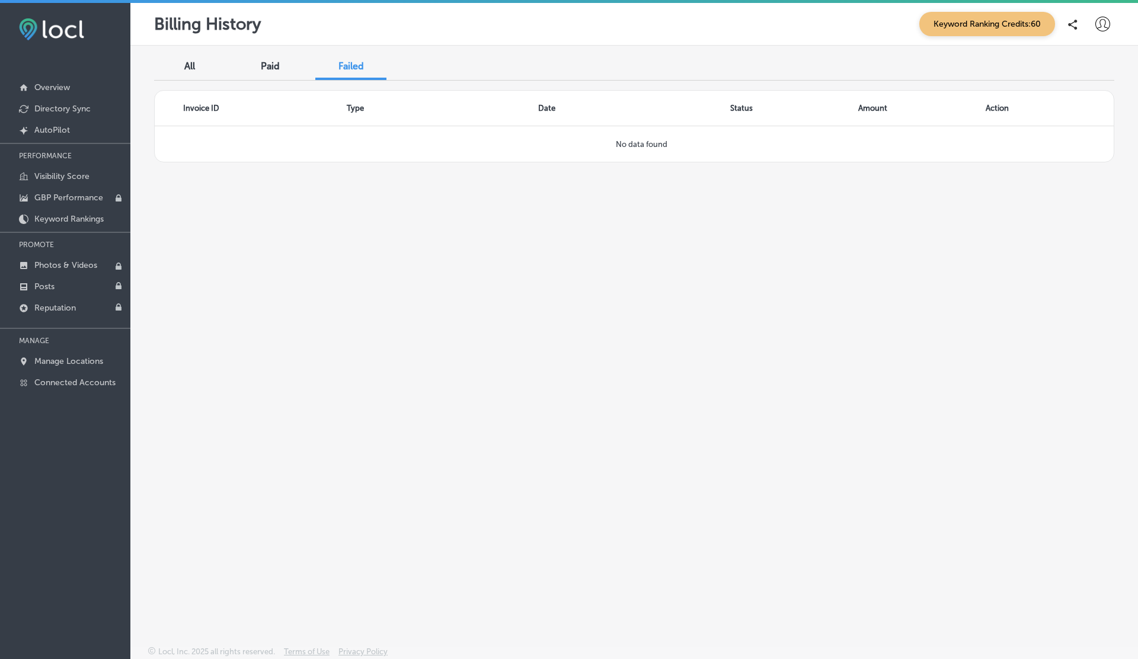
click at [190, 68] on span "All" at bounding box center [189, 65] width 11 height 11
click at [255, 71] on div "Paid" at bounding box center [270, 67] width 71 height 25
click at [363, 72] on div "Failed" at bounding box center [350, 67] width 71 height 25
click at [52, 261] on p "Photos & Videos" at bounding box center [65, 265] width 63 height 10
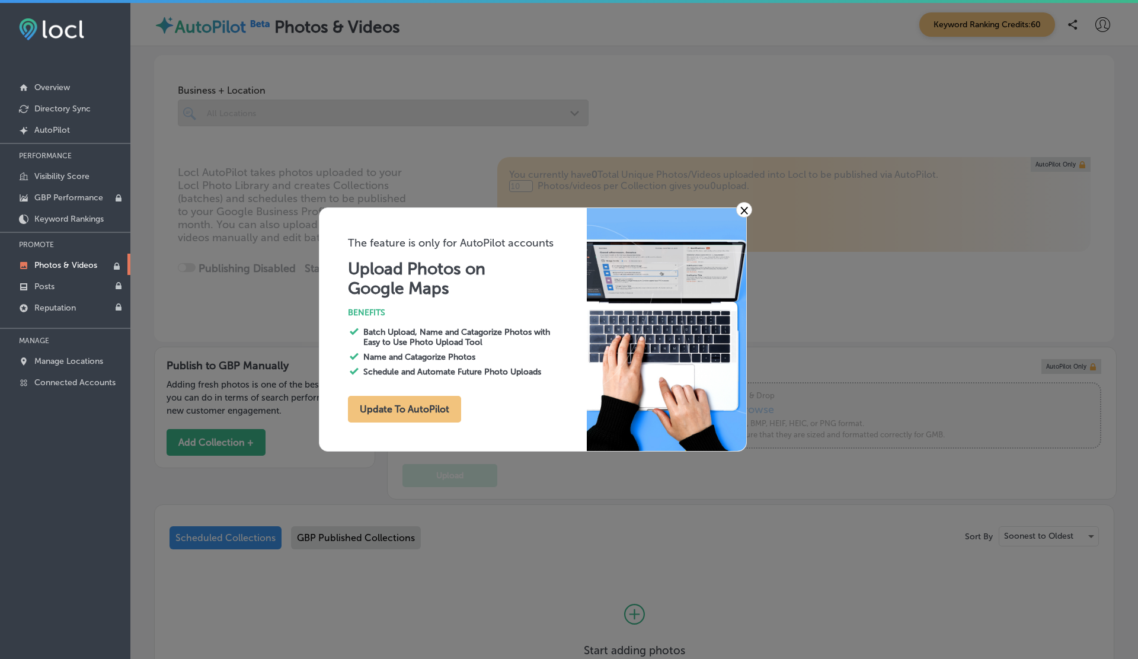
type input "0"
click at [476, 120] on div "× The feature is only for AutoPilot accounts Upload Photos on Google Maps BENEF…" at bounding box center [569, 329] width 1138 height 659
